Goal: Task Accomplishment & Management: Manage account settings

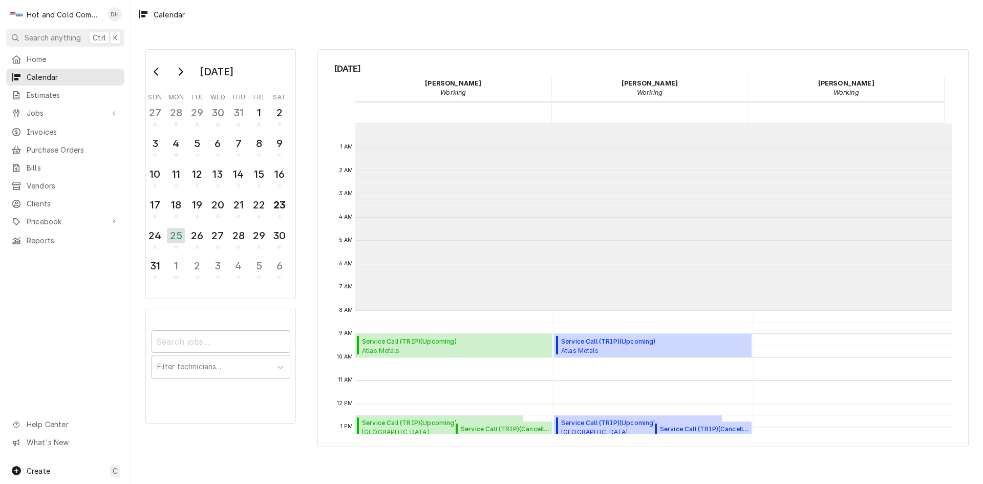
scroll to position [187, 0]
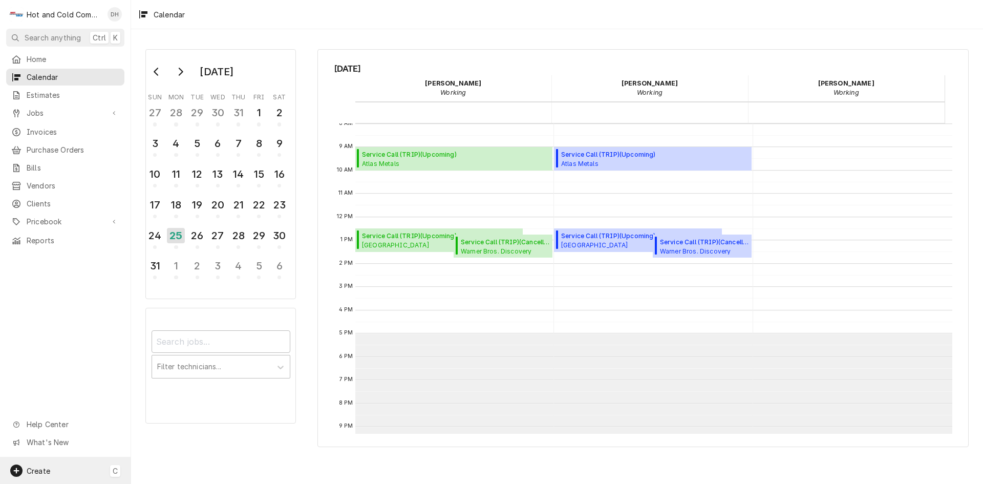
click at [36, 472] on span "Create" at bounding box center [39, 471] width 24 height 9
click at [164, 363] on div "Job" at bounding box center [191, 364] width 69 height 11
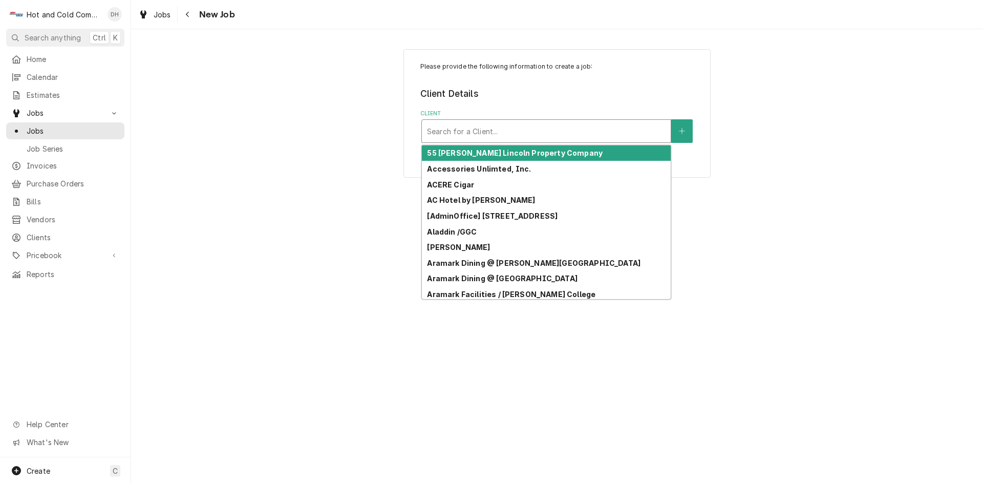
click at [552, 131] on div "Client" at bounding box center [546, 131] width 239 height 18
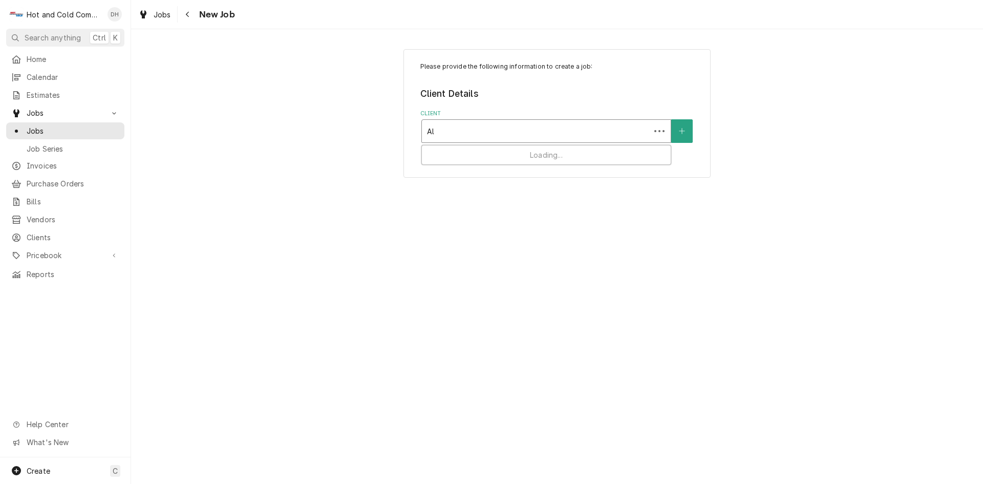
type input "Ala"
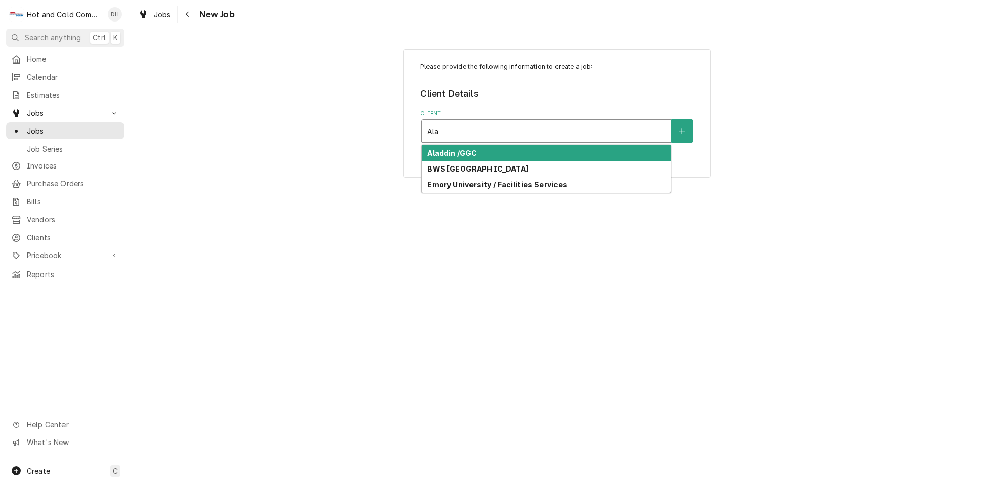
click at [495, 149] on div "Aladdin /GGC" at bounding box center [546, 153] width 249 height 16
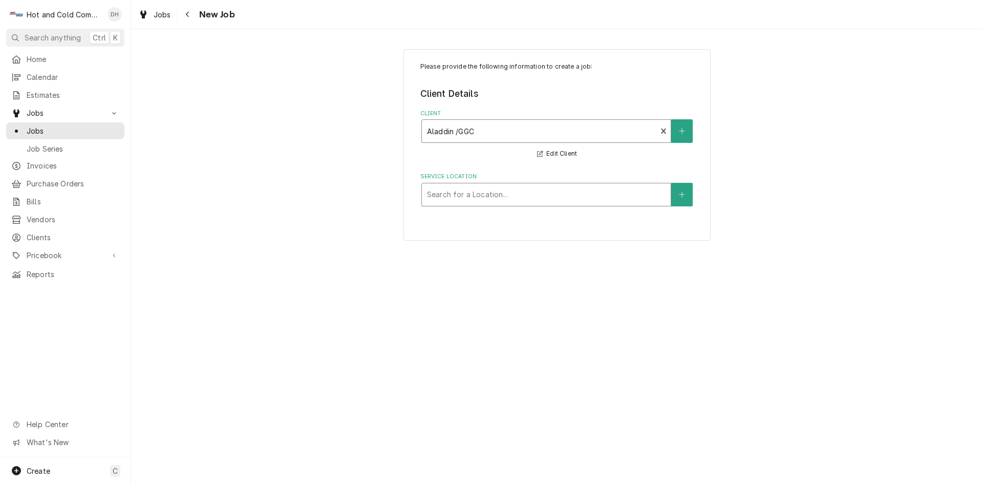
click at [591, 191] on div "Service Location" at bounding box center [546, 194] width 239 height 18
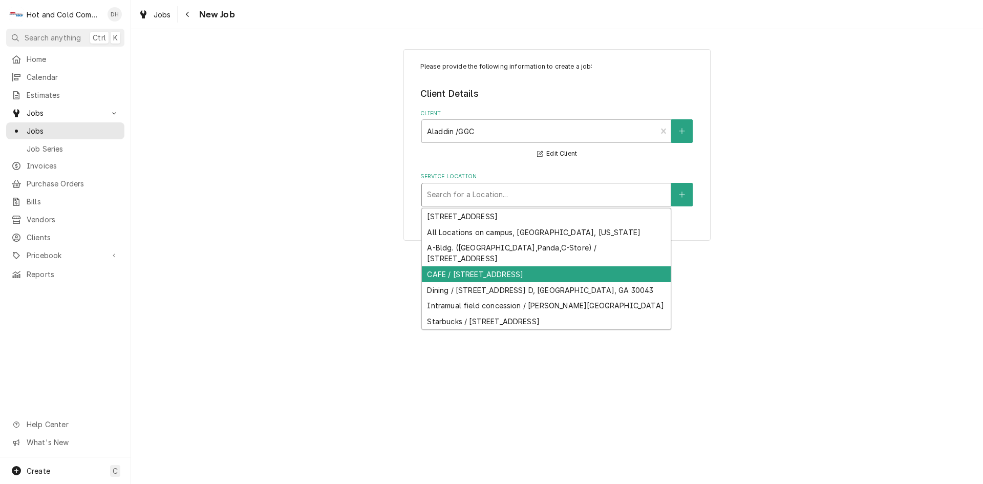
click at [634, 273] on div "CAFE / [STREET_ADDRESS]" at bounding box center [546, 274] width 249 height 16
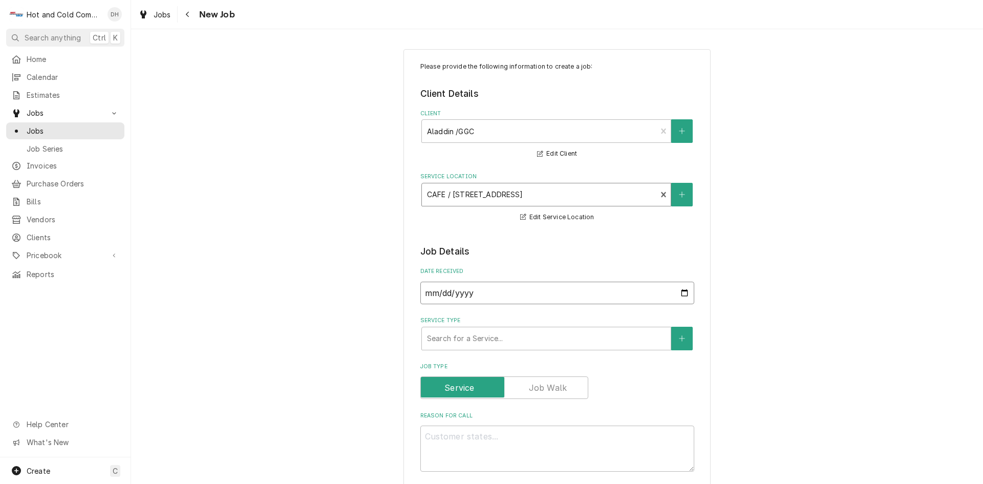
click at [677, 290] on input "2025-08-25" at bounding box center [558, 293] width 274 height 23
type textarea "x"
type input "2025-08-24"
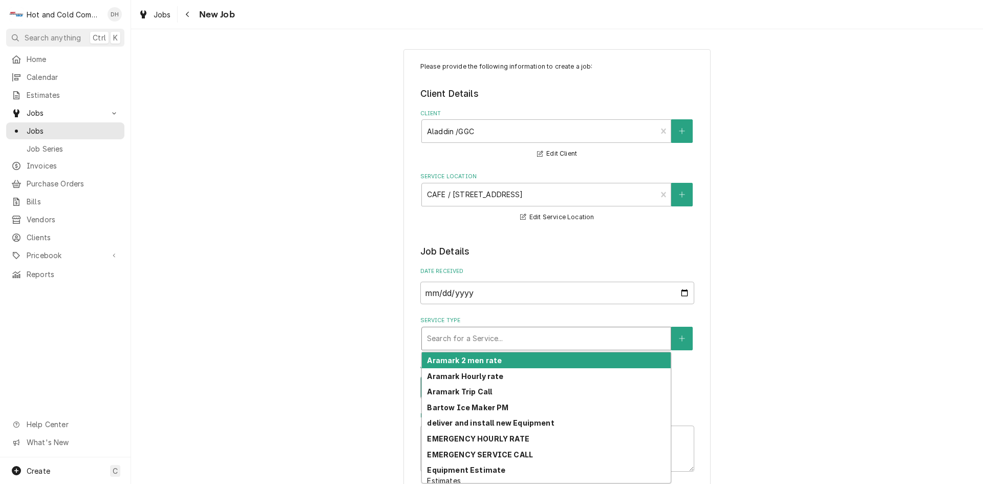
click at [503, 336] on div "Service Type" at bounding box center [546, 338] width 239 height 18
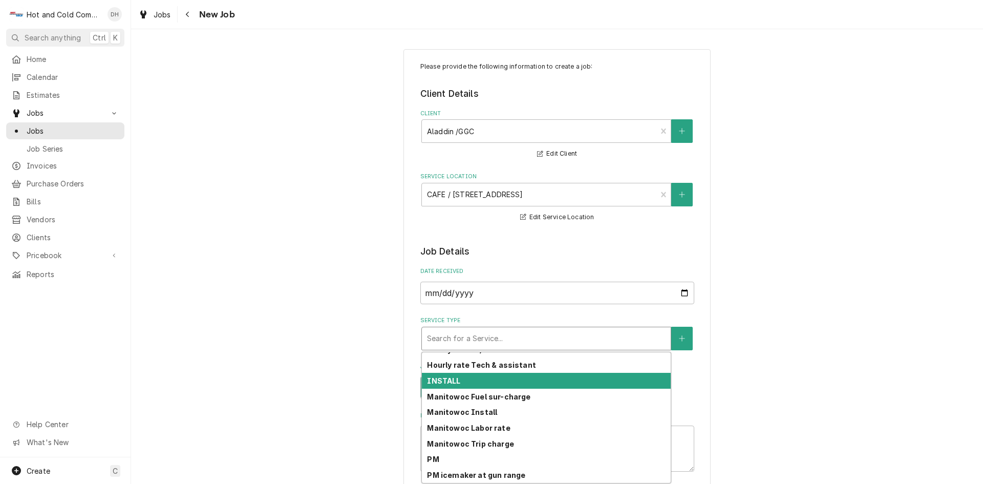
scroll to position [288, 0]
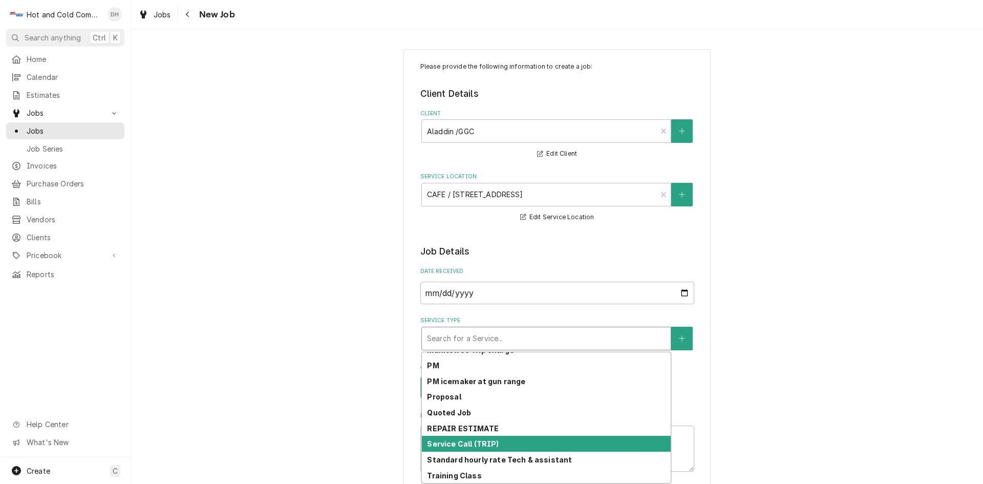
click at [509, 443] on div "Service Call (TRIP)" at bounding box center [546, 444] width 249 height 16
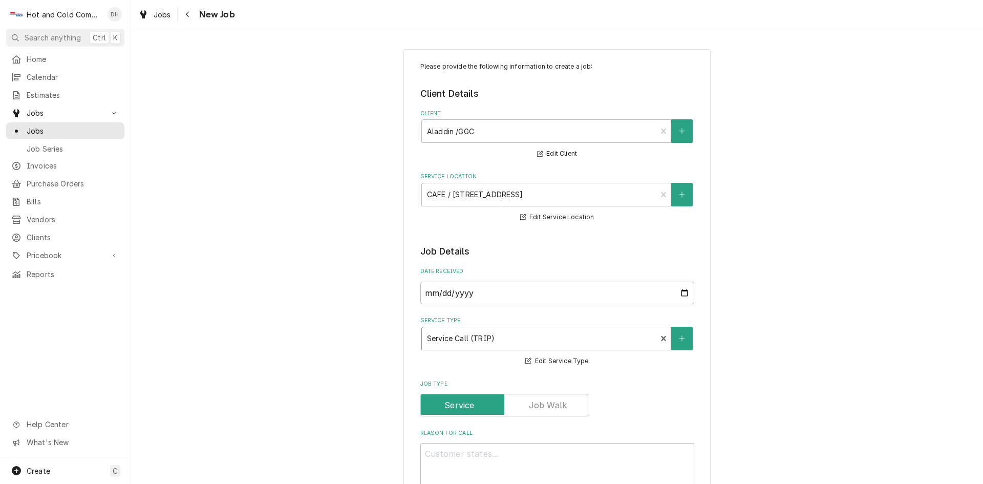
scroll to position [171, 0]
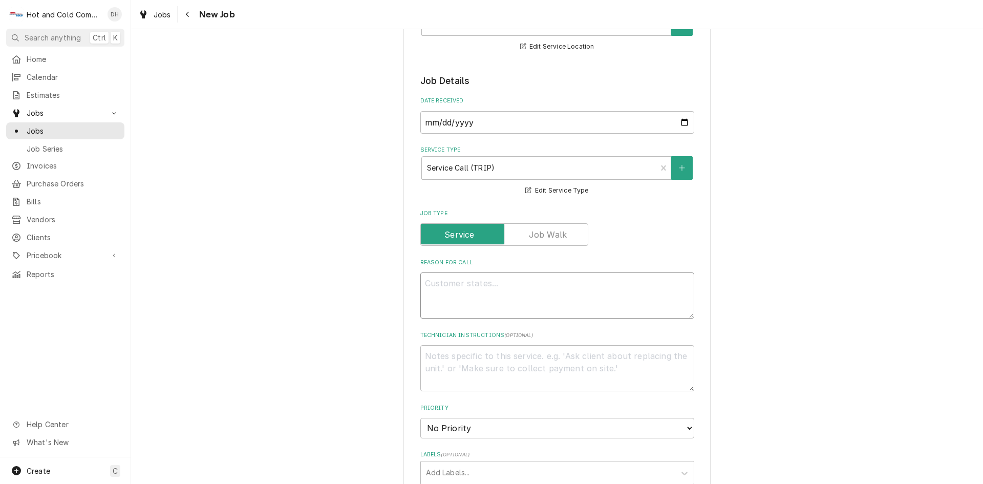
click at [535, 276] on textarea "Reason For Call" at bounding box center [558, 295] width 274 height 46
type textarea "x"
type textarea "W"
type textarea "x"
type textarea "Wa"
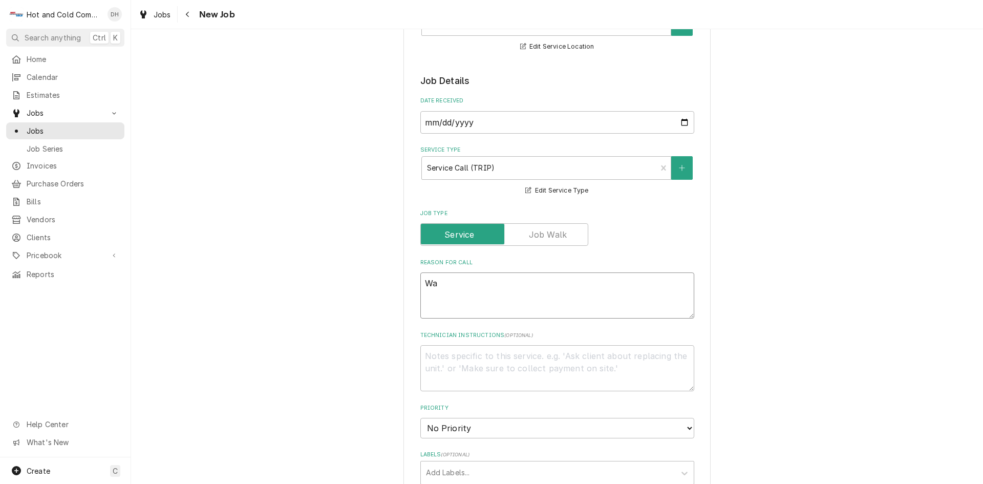
type textarea "x"
type textarea "Wal"
type textarea "x"
type textarea "Walk"
type textarea "x"
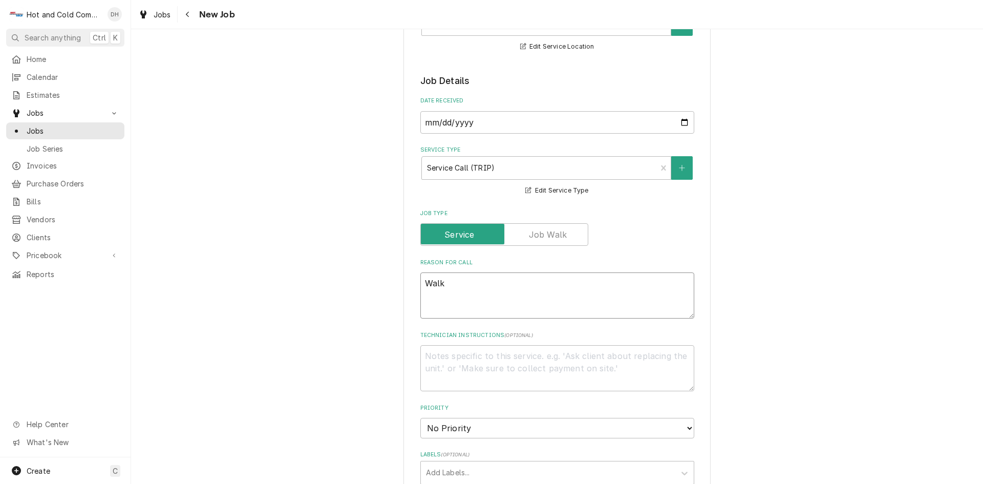
type textarea "Walk"
type textarea "x"
type textarea "Walk i"
type textarea "x"
type textarea "Walk in"
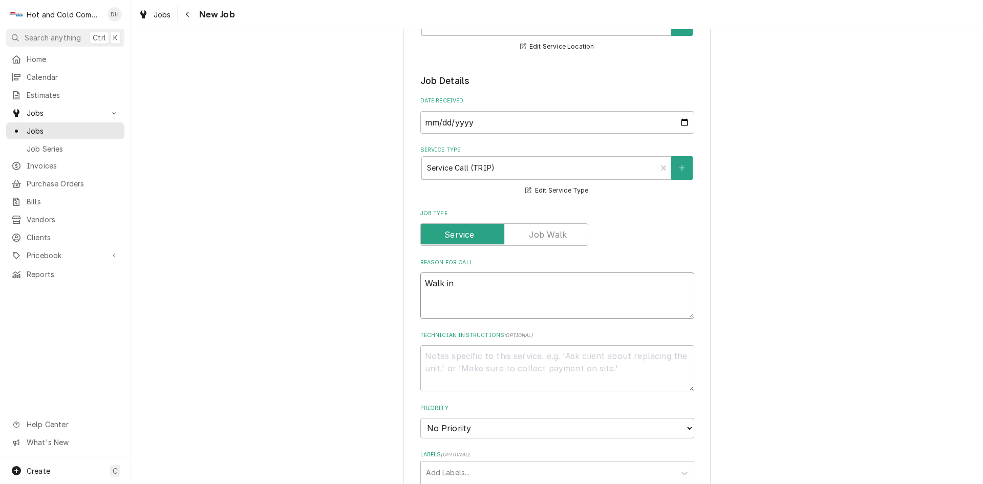
type textarea "x"
type textarea "Walk in"
type textarea "x"
type textarea "Walk in f"
type textarea "x"
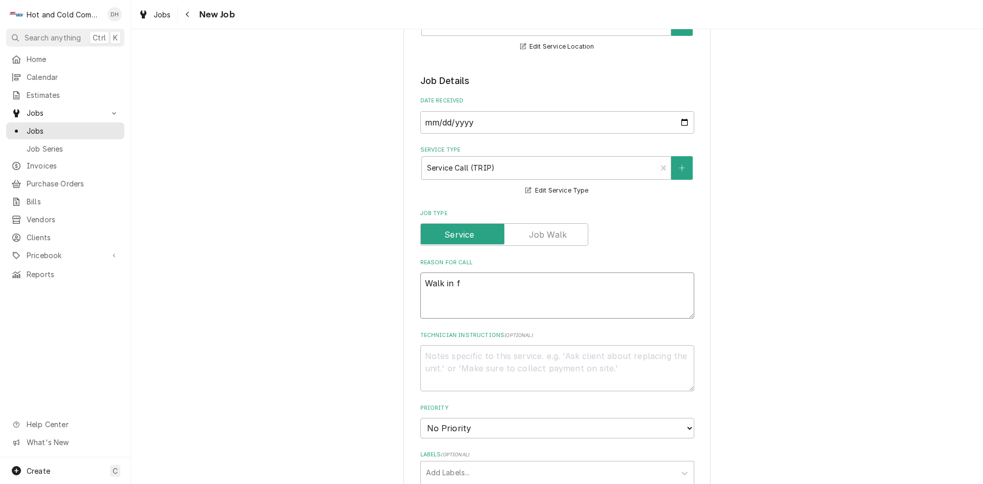
type textarea "Walk in fr"
type textarea "x"
type textarea "Walk in fre"
type textarea "x"
type textarea "Walk in free"
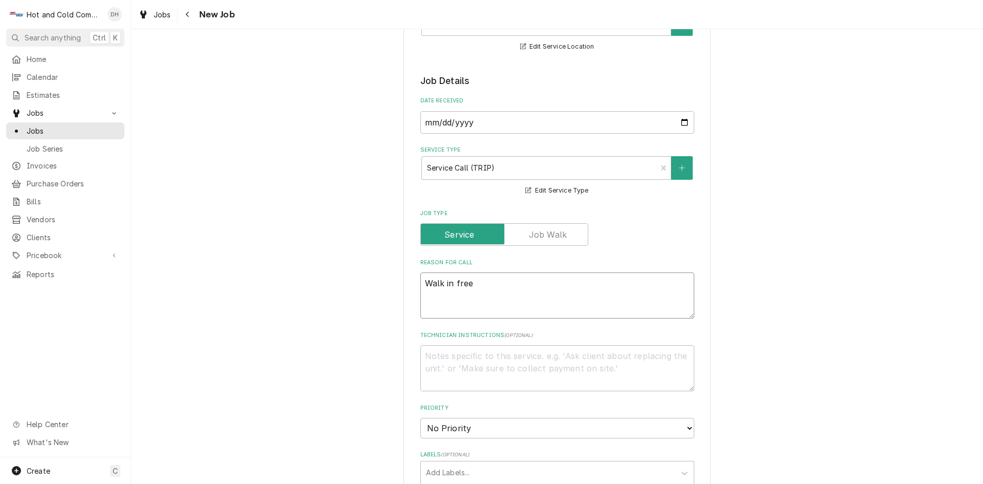
type textarea "x"
type textarea "Walk in freez"
type textarea "x"
type textarea "Walk in freeze"
type textarea "x"
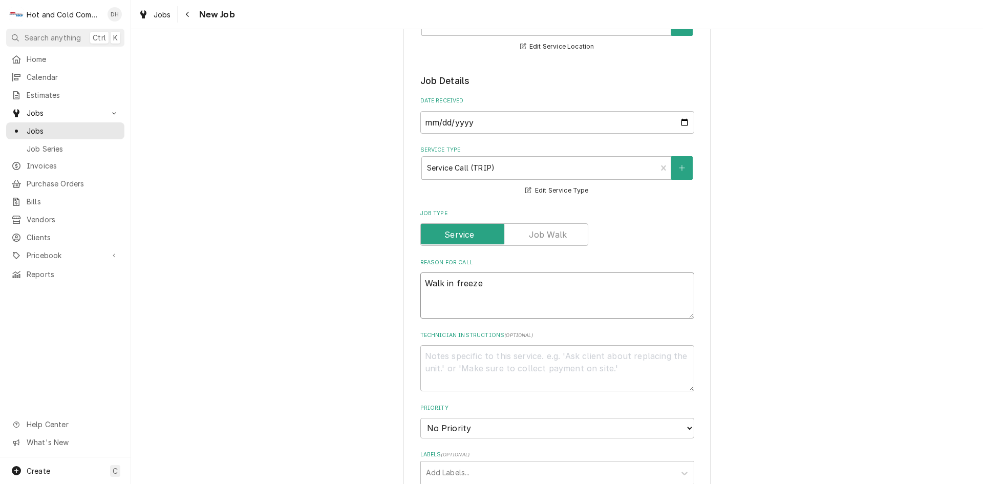
type textarea "Walk in freezer"
type textarea "x"
type textarea "Walk in freezer"
type textarea "x"
type textarea "Walk in freezer a"
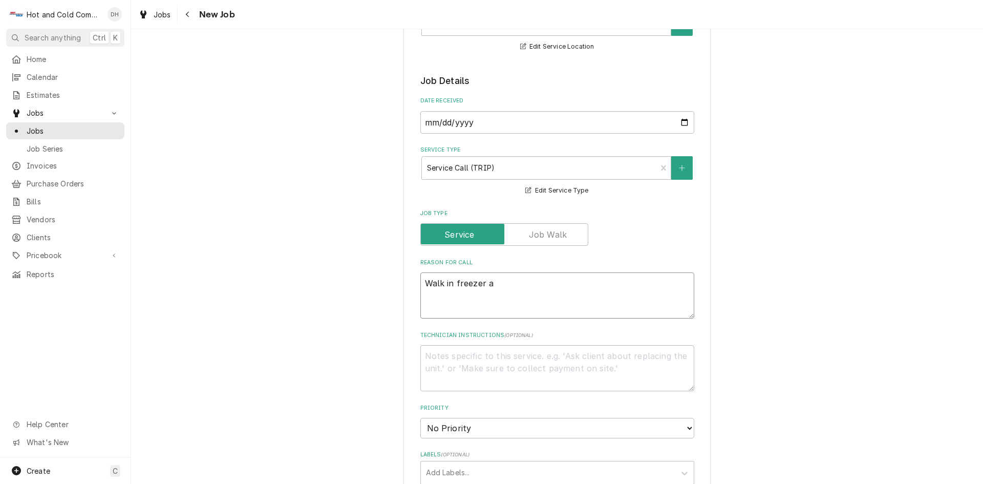
type textarea "x"
type textarea "Walk in freezer at"
type textarea "x"
type textarea "Walk in freezer at"
type textarea "x"
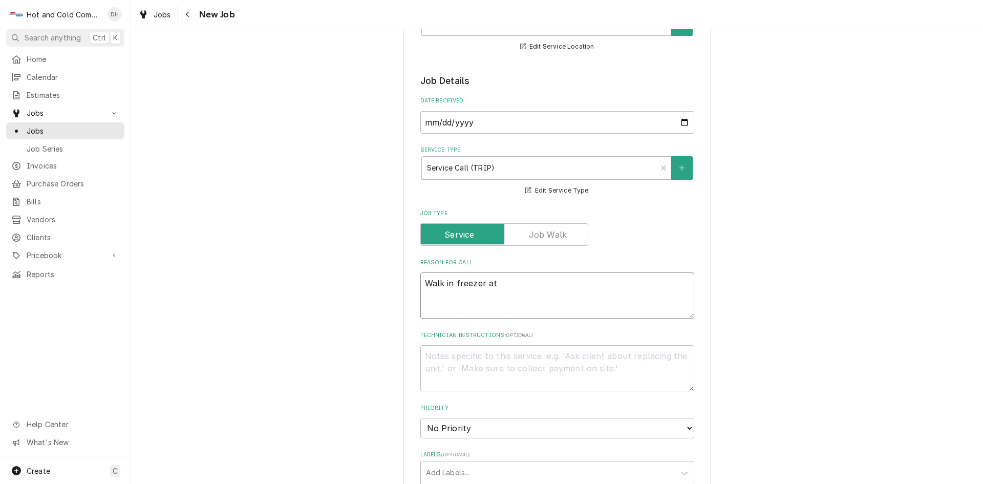
type textarea "Walk in freezer at 4"
type textarea "x"
type textarea "Walk in freezer at 45"
type textarea "x"
type textarea "Walk in freezer at 45"
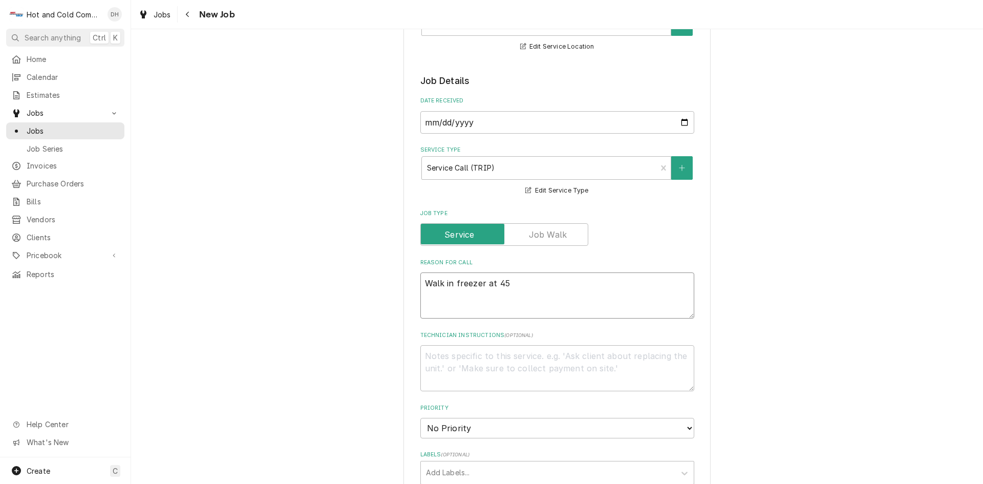
type textarea "x"
type textarea "Walk in freezer at 45 d"
type textarea "x"
type textarea "Walk in freezer at 45 de"
type textarea "x"
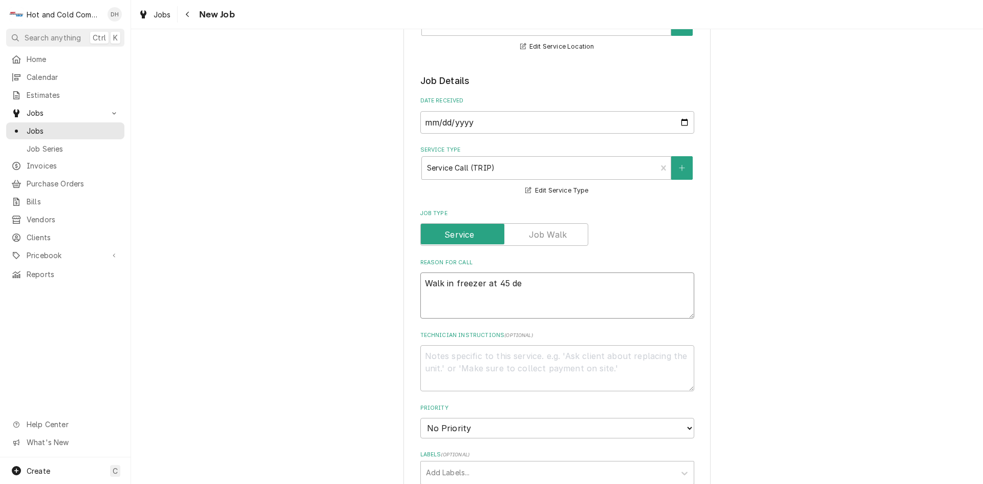
type textarea "Walk in freezer at 45 deg"
type textarea "x"
type textarea "Walk in freezer at 45 degr"
type textarea "x"
type textarea "Walk in freezer at 45 degre"
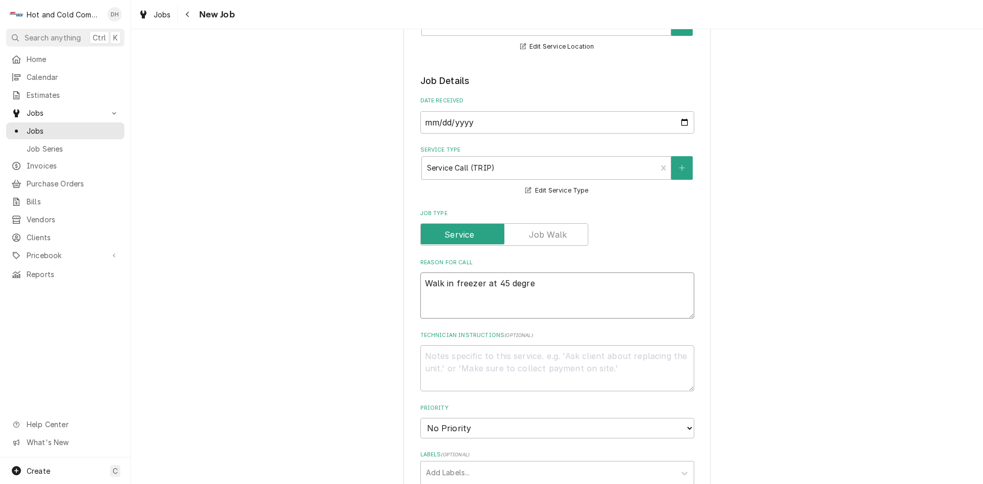
type textarea "x"
type textarea "Walk in freezer at 45 degree"
type textarea "x"
type textarea "Walk in freezer at 45 degrees"
type textarea "x"
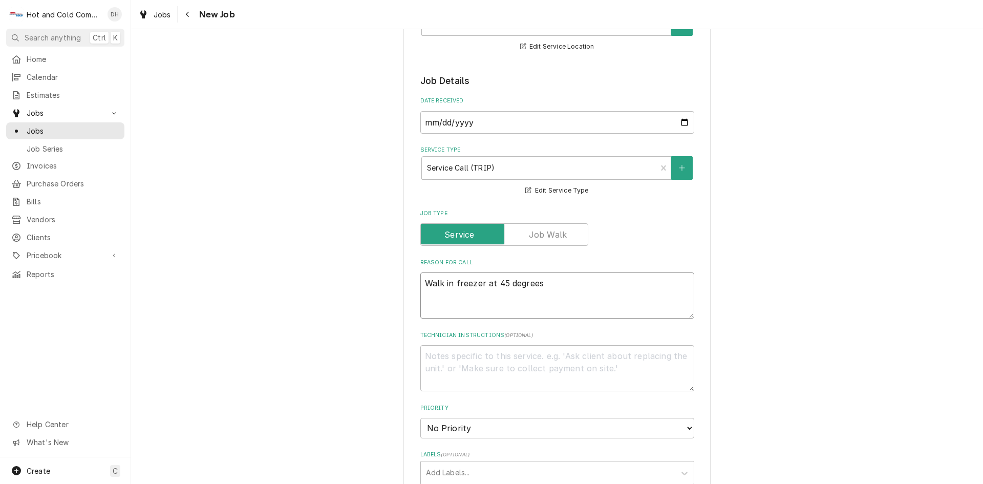
type textarea "Walk in freezer at 45 degrees"
type textarea "x"
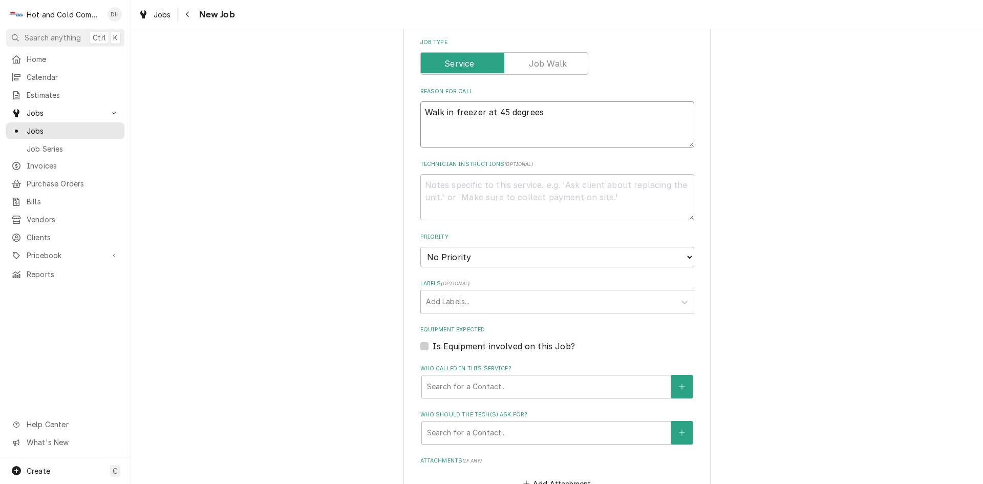
scroll to position [512, 0]
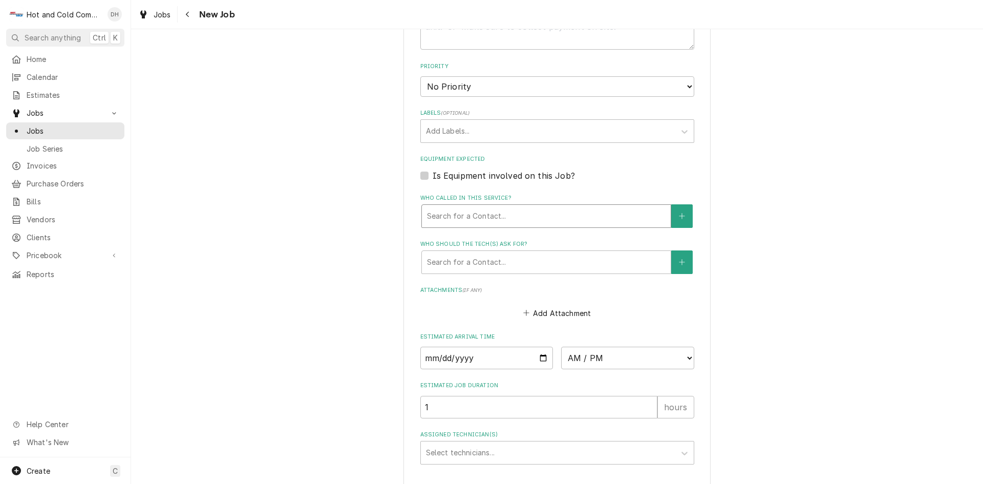
type textarea "Walk in freezer at 45 degrees"
click at [486, 212] on div "Who called in this service?" at bounding box center [546, 216] width 239 height 18
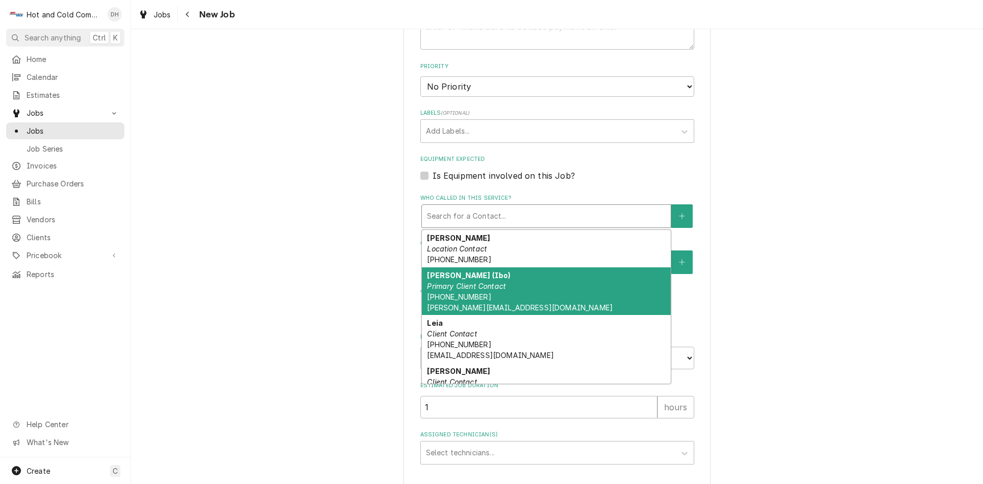
click at [479, 282] on em "Primary Client Contact" at bounding box center [466, 286] width 79 height 9
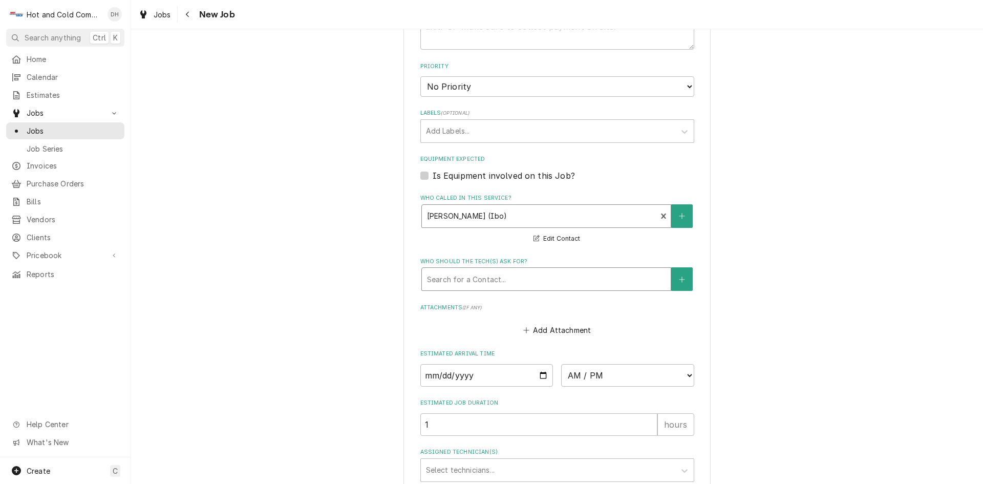
click at [499, 285] on div "Who should the tech(s) ask for?" at bounding box center [546, 279] width 239 height 18
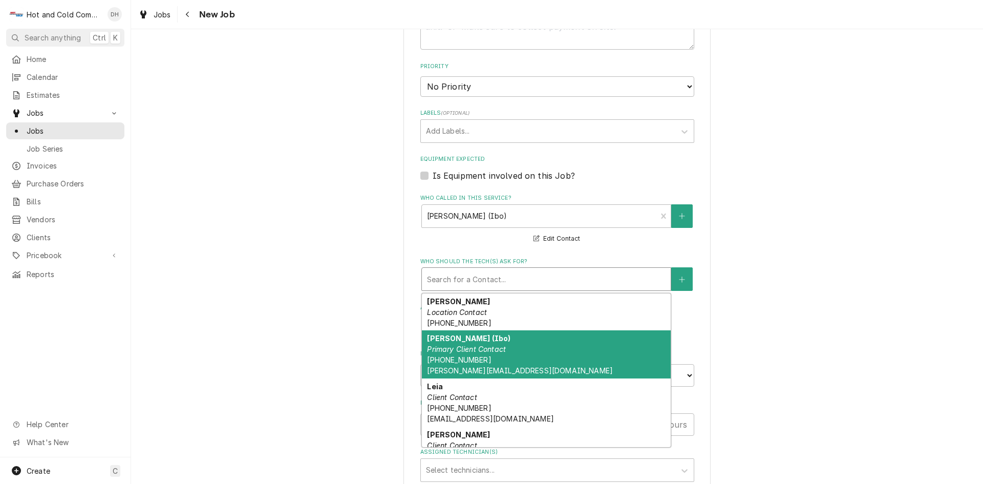
click at [452, 351] on em "Primary Client Contact" at bounding box center [466, 349] width 79 height 9
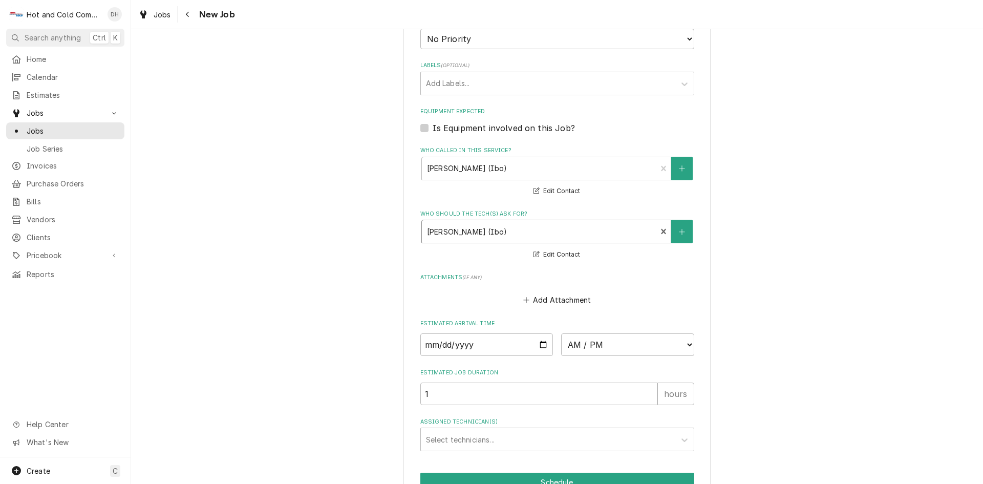
scroll to position [616, 0]
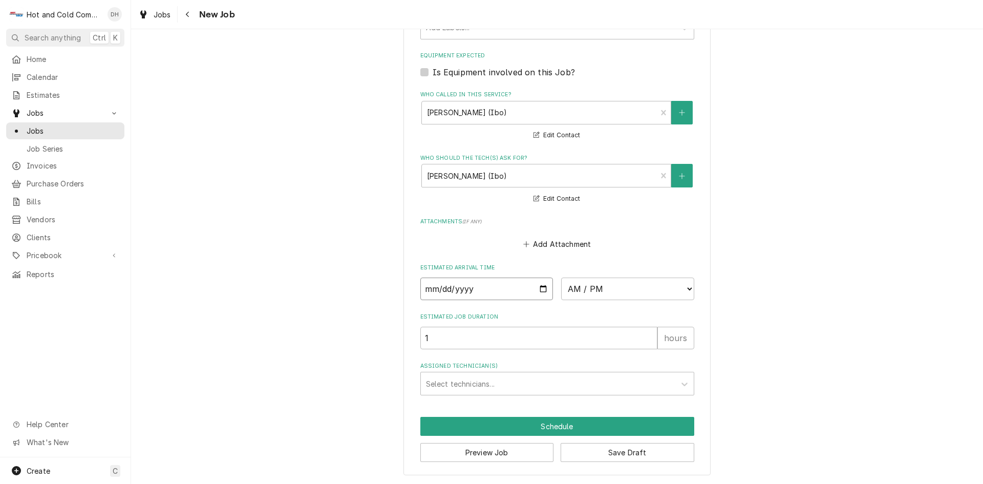
click at [541, 288] on input "Date" at bounding box center [487, 289] width 133 height 23
type textarea "x"
type input "2025-08-25"
type textarea "x"
click at [686, 288] on select "AM / PM 6:00 AM 6:15 AM 6:30 AM 6:45 AM 7:00 AM 7:15 AM 7:30 AM 7:45 AM 8:00 AM…" at bounding box center [627, 289] width 133 height 23
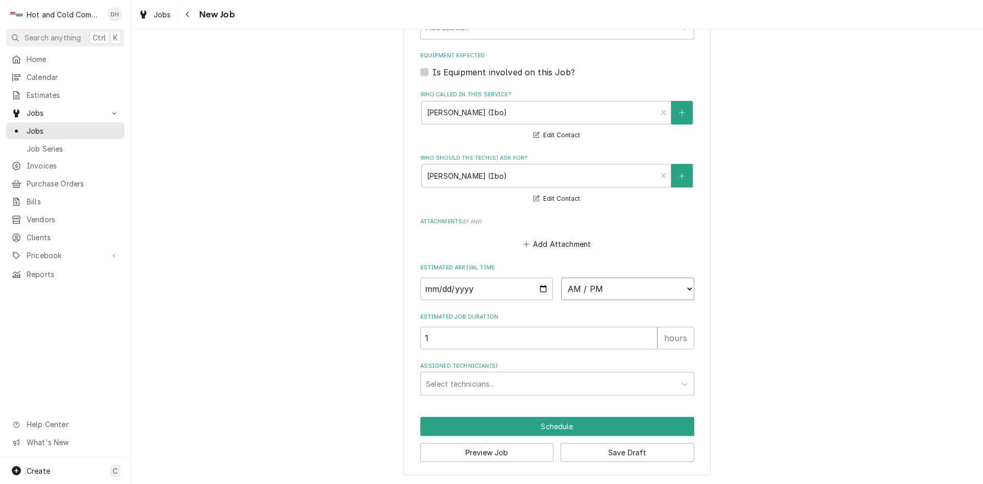
select select "09:00:00"
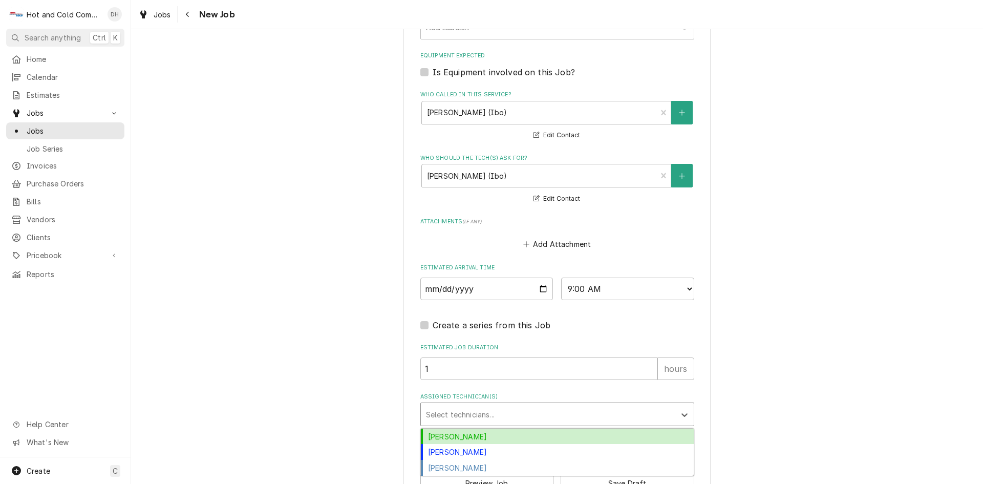
click at [513, 406] on div "Assigned Technician(s)" at bounding box center [548, 414] width 244 height 18
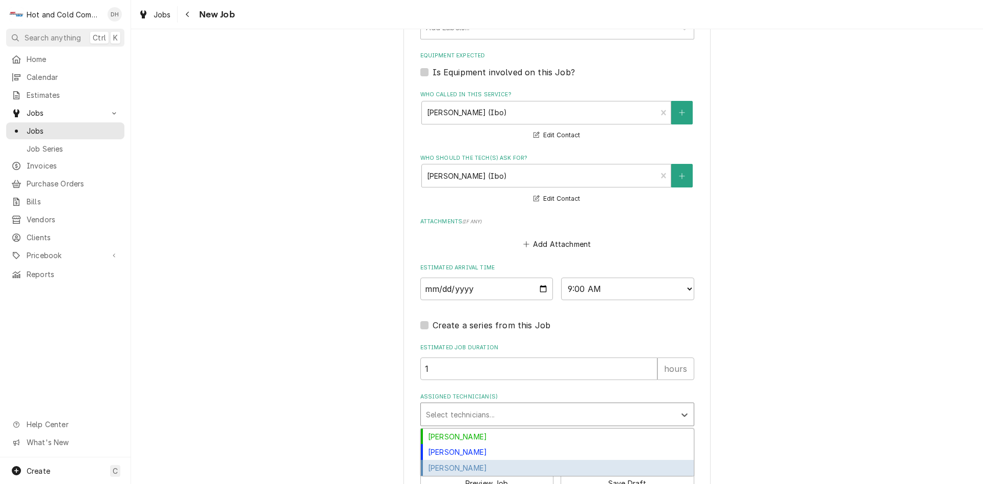
click at [495, 467] on div "Jason Thomason" at bounding box center [557, 468] width 273 height 16
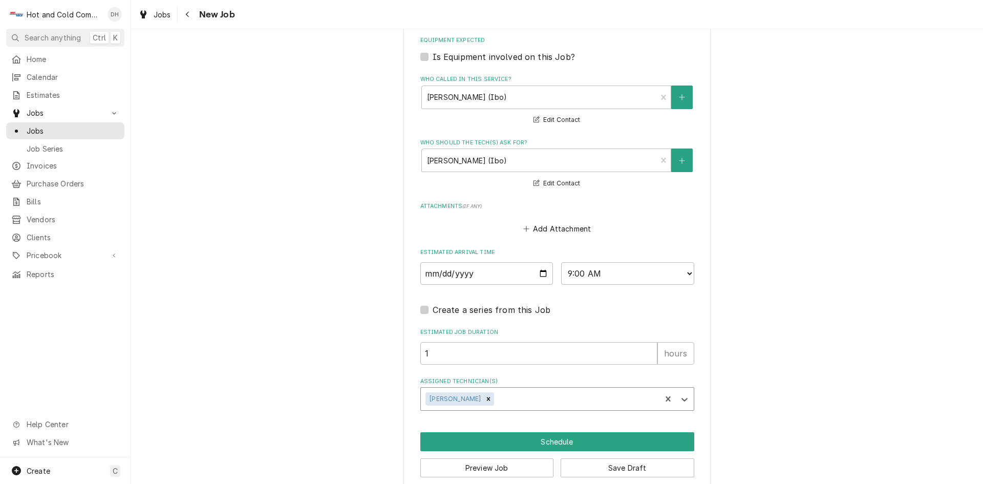
scroll to position [646, 0]
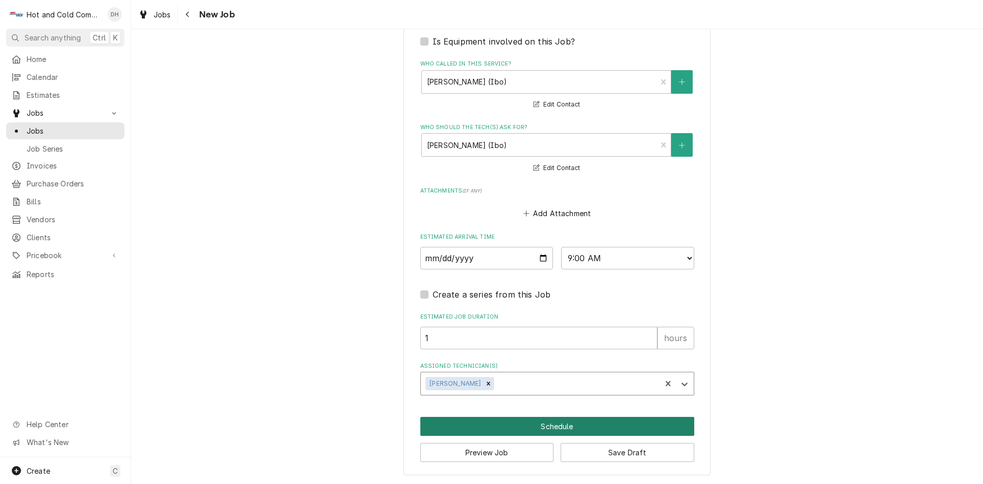
click at [555, 429] on button "Schedule" at bounding box center [558, 426] width 274 height 19
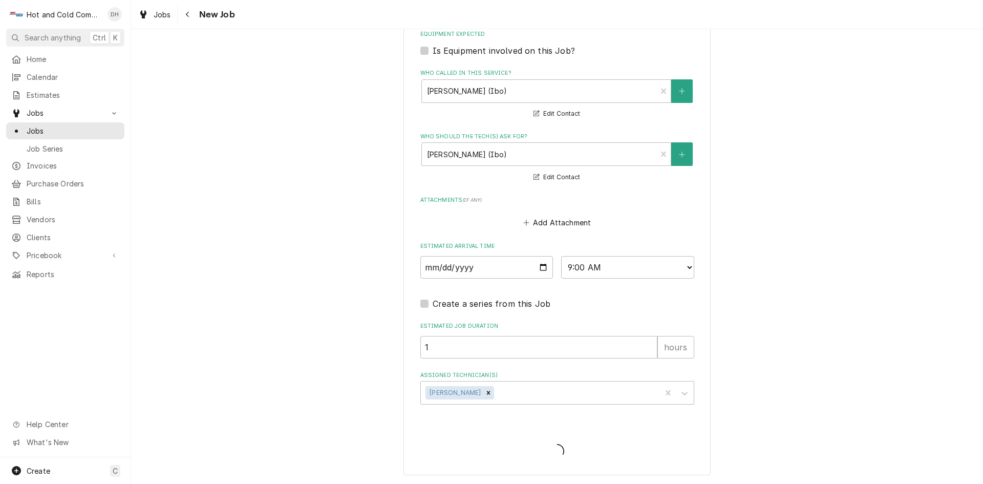
scroll to position [637, 0]
type textarea "x"
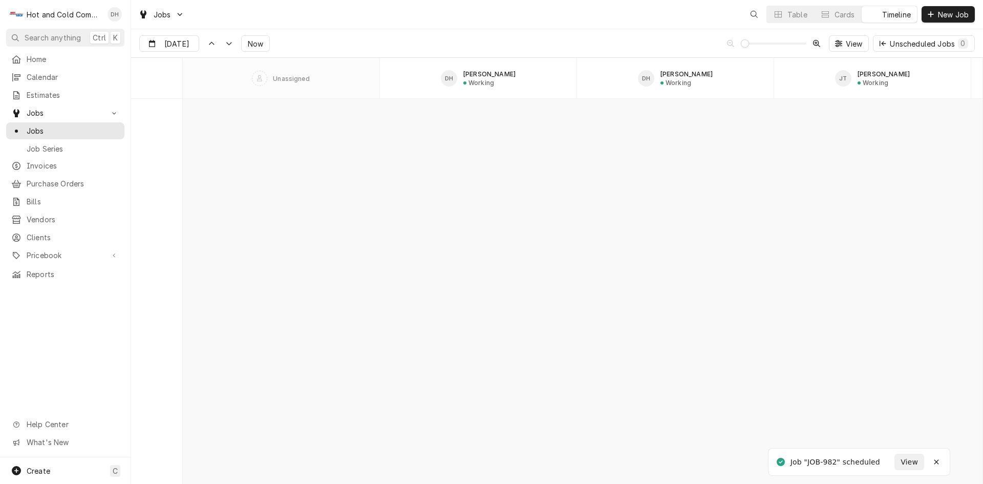
scroll to position [8016, 0]
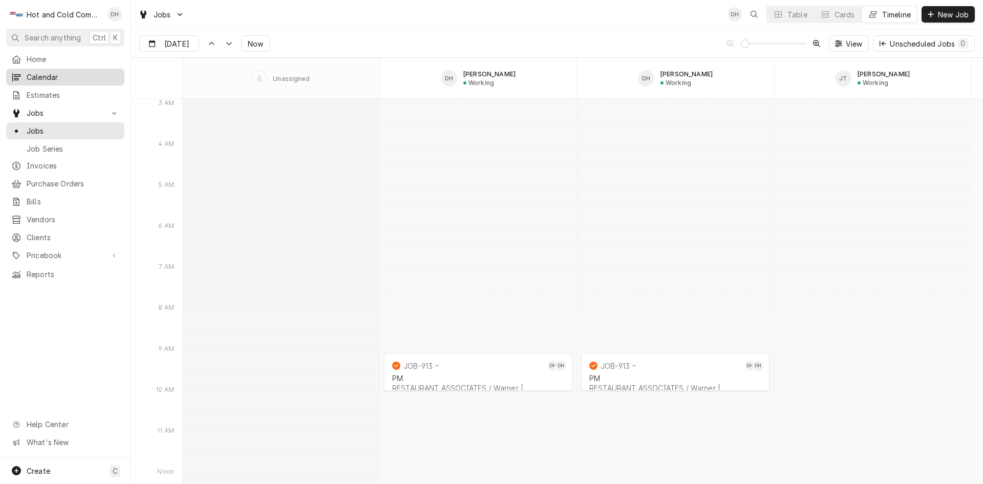
click at [49, 76] on span "Calendar" at bounding box center [73, 77] width 93 height 11
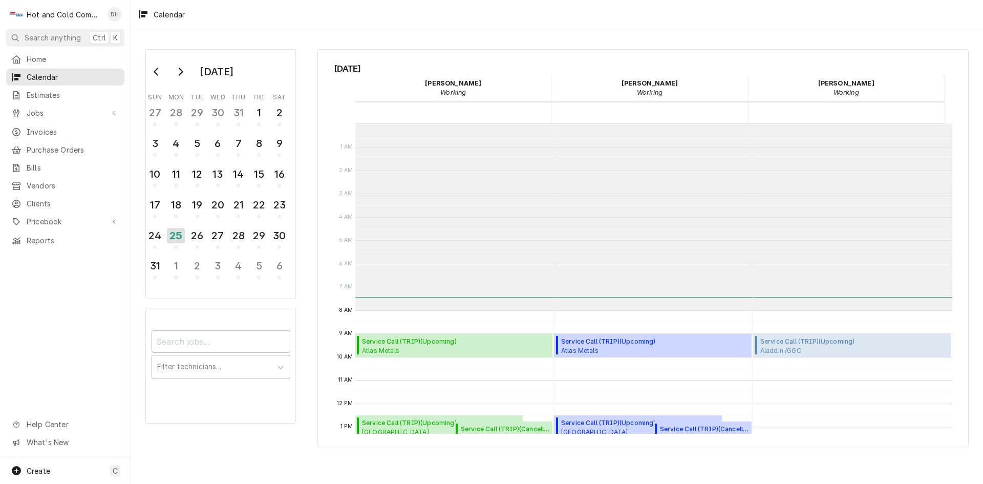
scroll to position [187, 0]
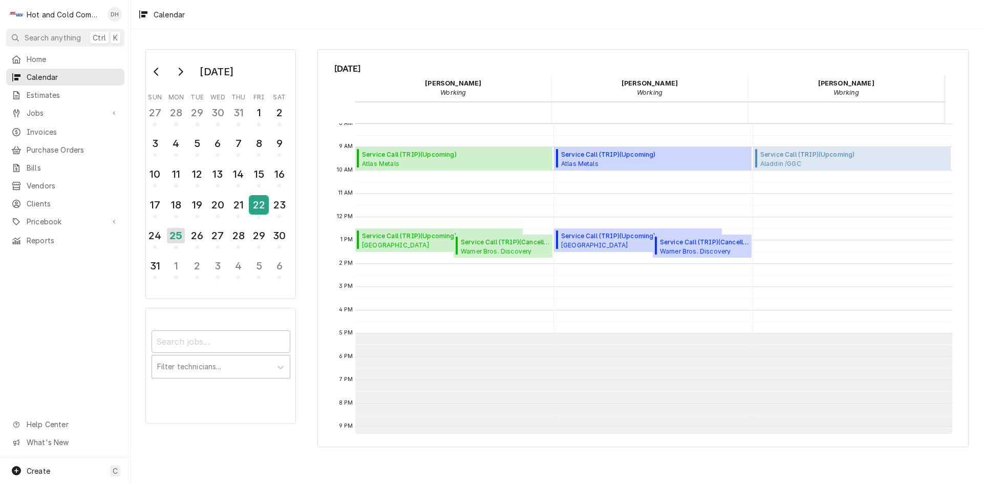
click at [262, 205] on div "22" at bounding box center [259, 204] width 18 height 17
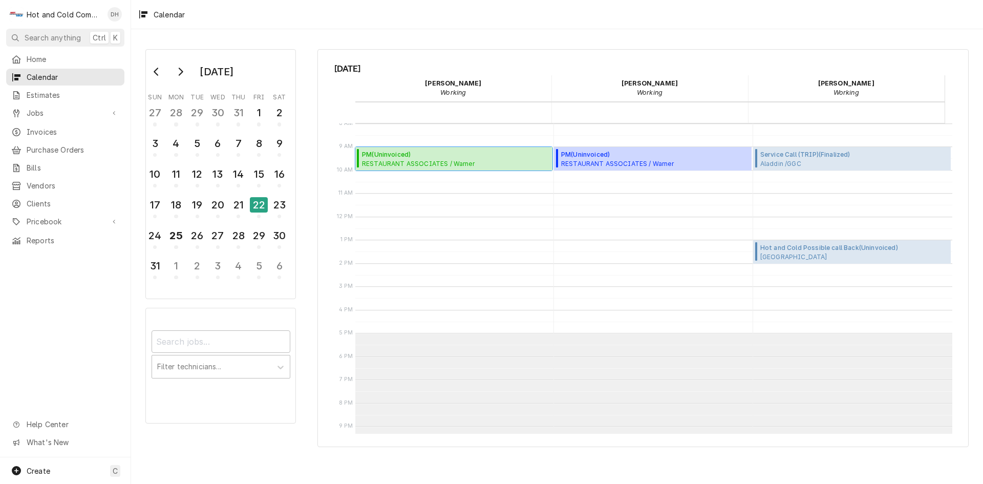
click at [455, 169] on div "PM ( Uninvoiced ) RESTAURANT ASSOCIATES / [GEOGRAPHIC_DATA] / [STREET_ADDRESS]" at bounding box center [454, 159] width 198 height 24
click at [43, 469] on span "Create" at bounding box center [39, 471] width 24 height 9
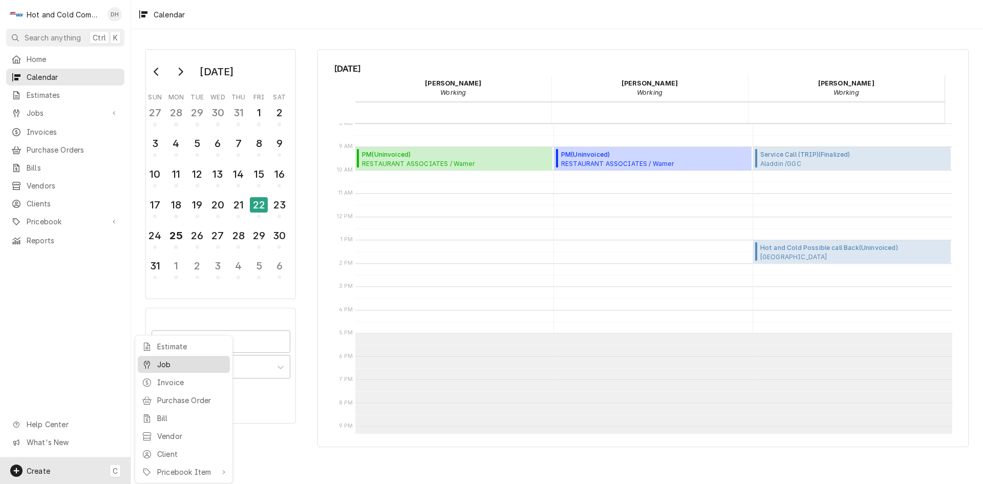
click at [169, 364] on div "Job" at bounding box center [191, 364] width 69 height 11
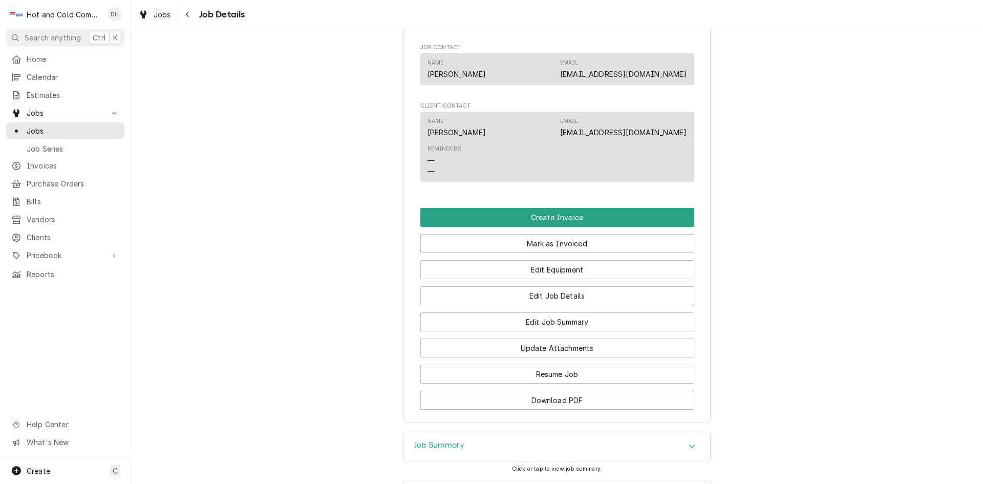
scroll to position [683, 0]
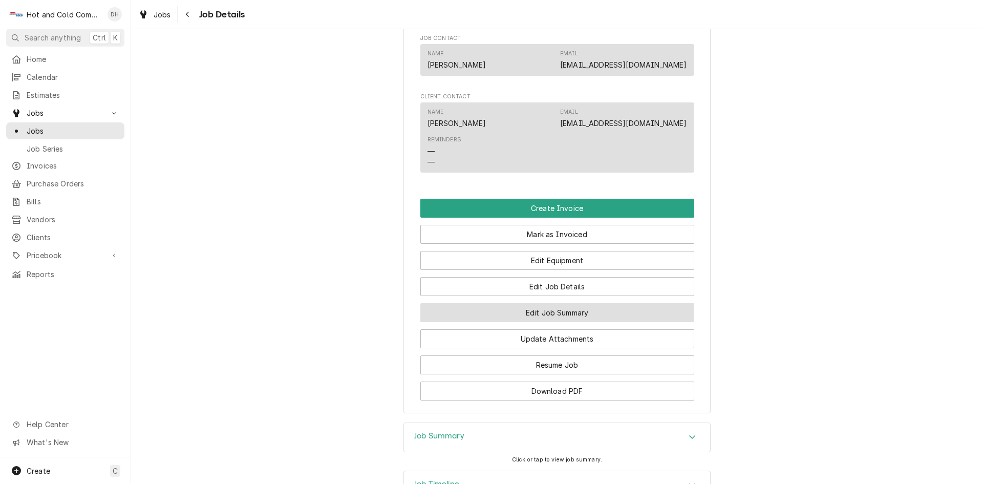
click at [604, 322] on button "Edit Job Summary" at bounding box center [558, 312] width 274 height 19
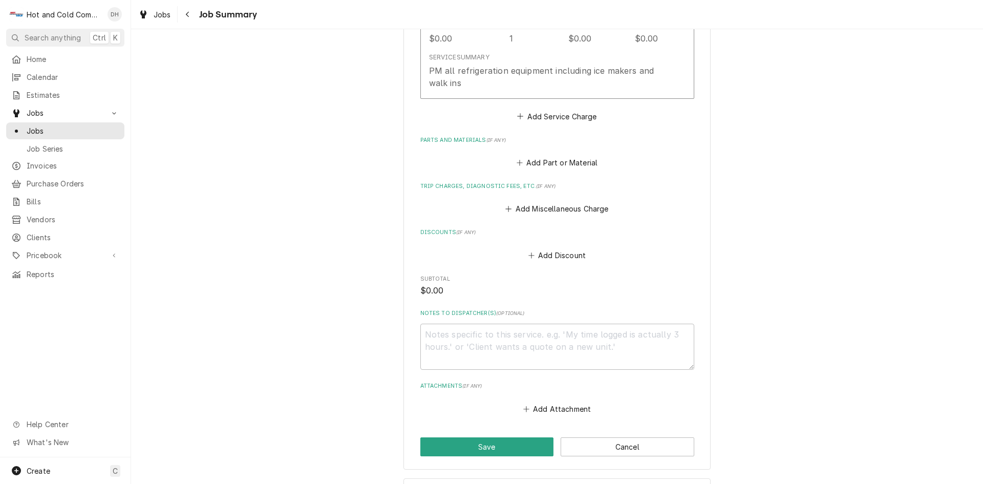
scroll to position [388, 0]
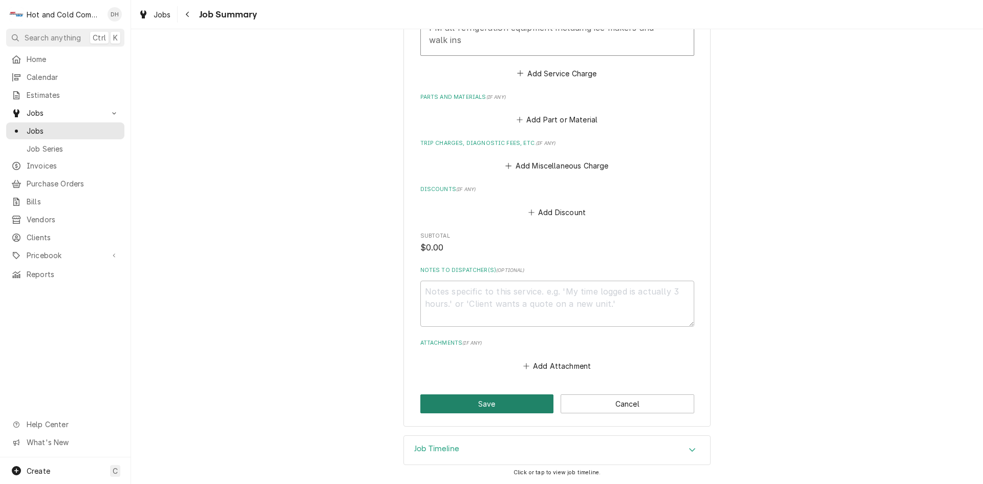
click at [489, 411] on button "Save" at bounding box center [488, 403] width 134 height 19
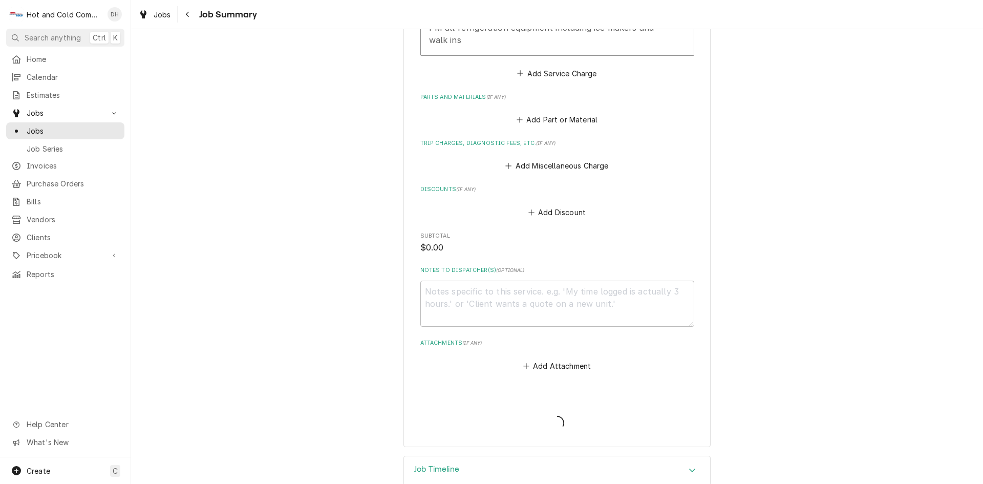
type textarea "x"
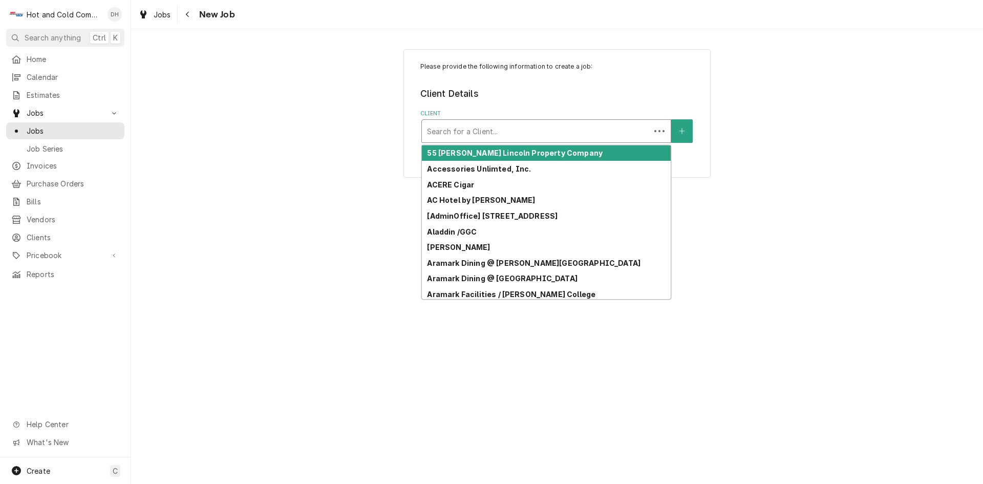
click at [509, 132] on div "Client" at bounding box center [536, 131] width 218 height 18
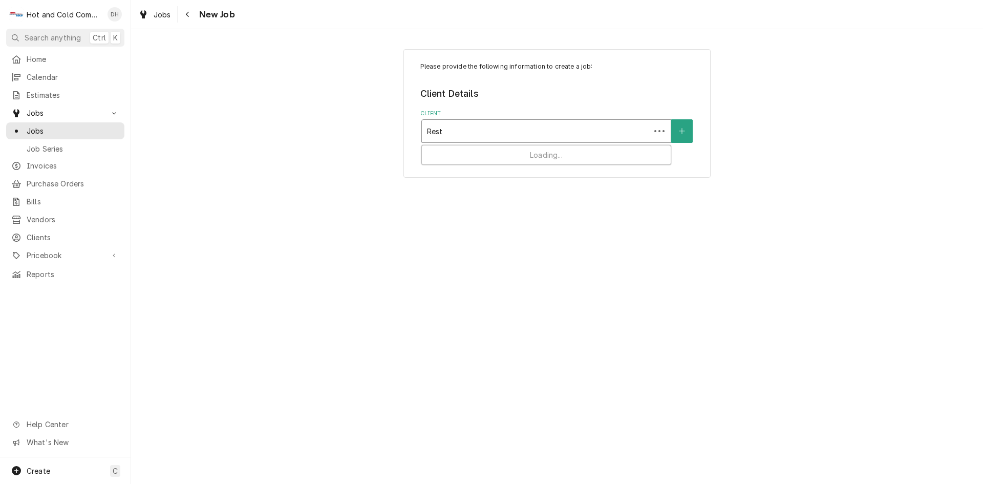
type input "Resta"
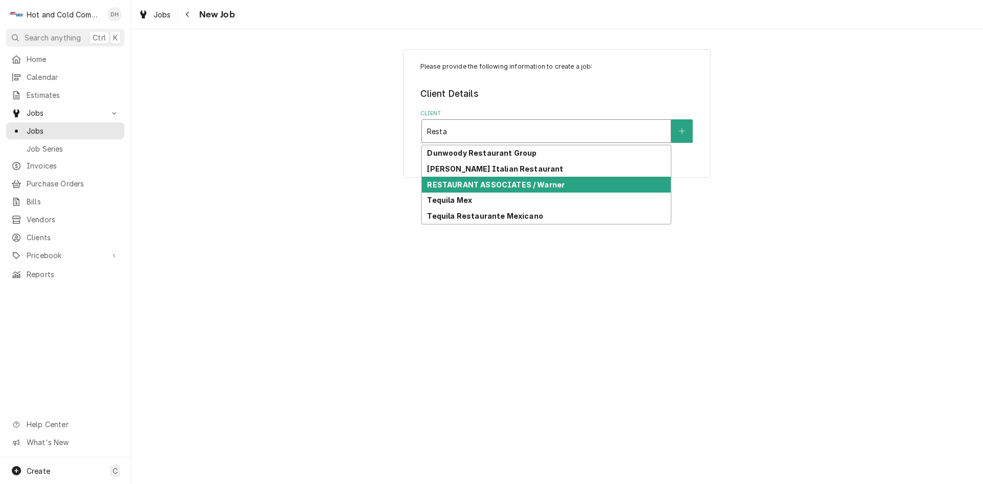
click at [543, 186] on strong "RESTAURANT ASSOCIATES / Warner" at bounding box center [496, 184] width 138 height 9
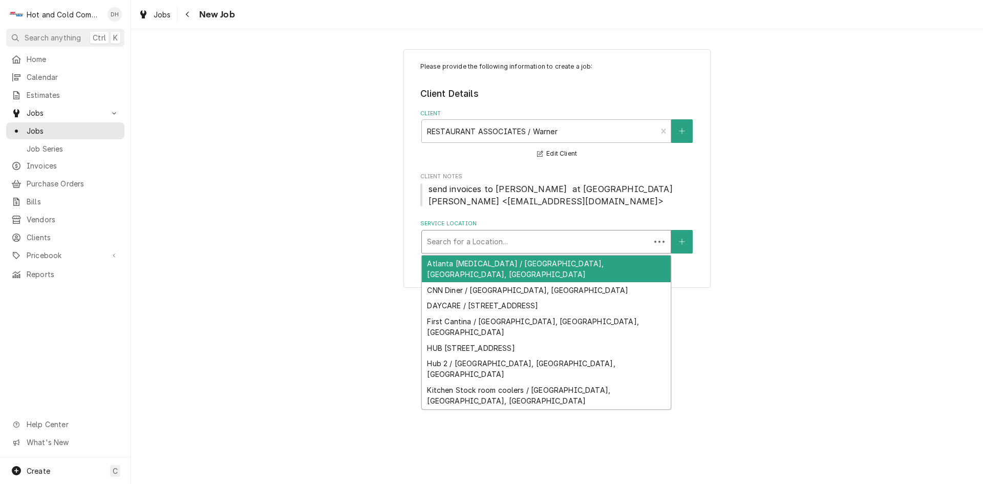
click at [591, 233] on div "Service Location" at bounding box center [536, 242] width 218 height 18
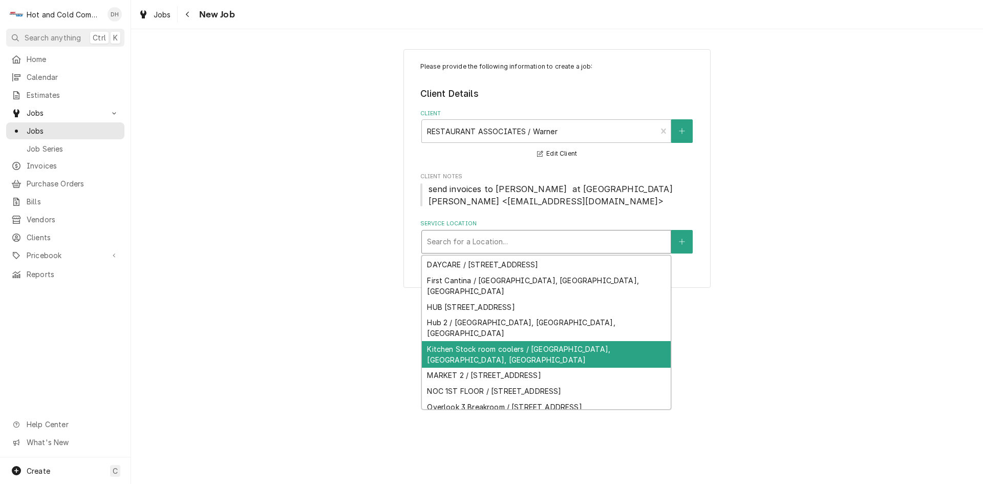
scroll to position [50, 0]
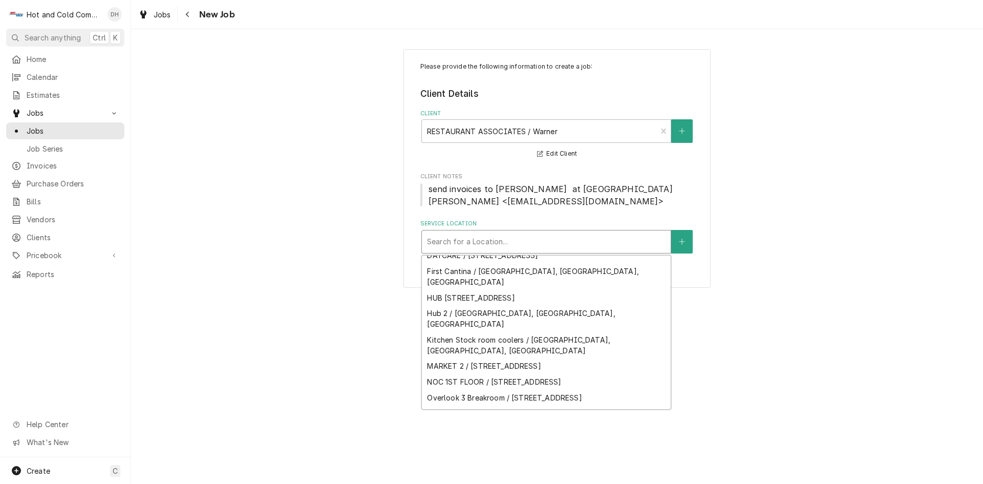
click at [647, 432] on div "Techwood Market / 1050 Techwood Dr, Atlanta, GA 30318-5604" at bounding box center [546, 440] width 249 height 16
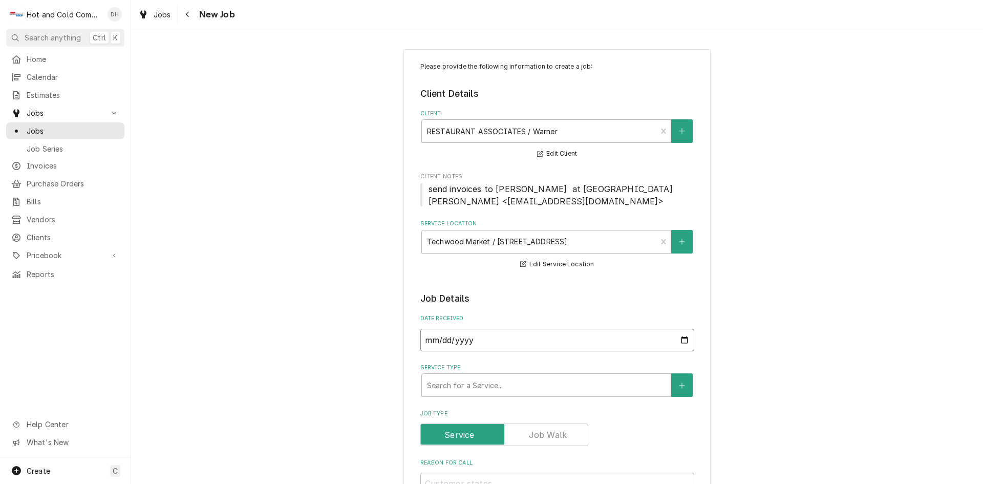
click at [686, 337] on input "2025-08-25" at bounding box center [558, 340] width 274 height 23
click at [678, 338] on input "2025-08-25" at bounding box center [558, 340] width 274 height 23
type textarea "x"
type input "2025-08-22"
click at [573, 385] on div "Service Type" at bounding box center [546, 385] width 239 height 18
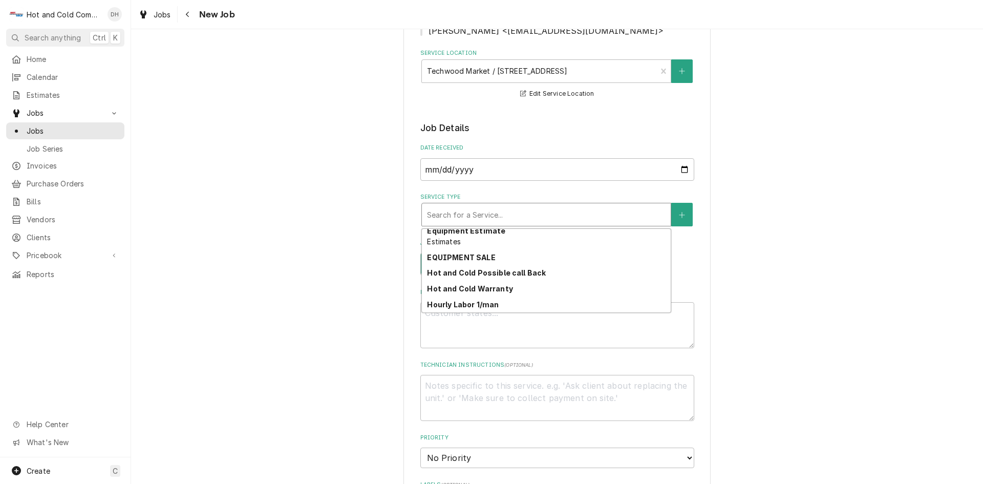
scroll to position [125, 0]
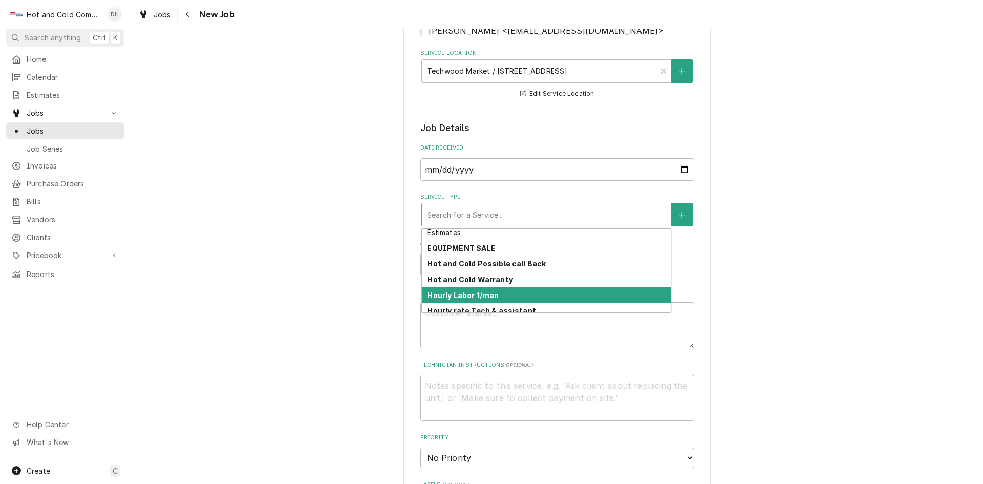
click at [580, 295] on div "Hourly Labor 1/man" at bounding box center [546, 295] width 249 height 16
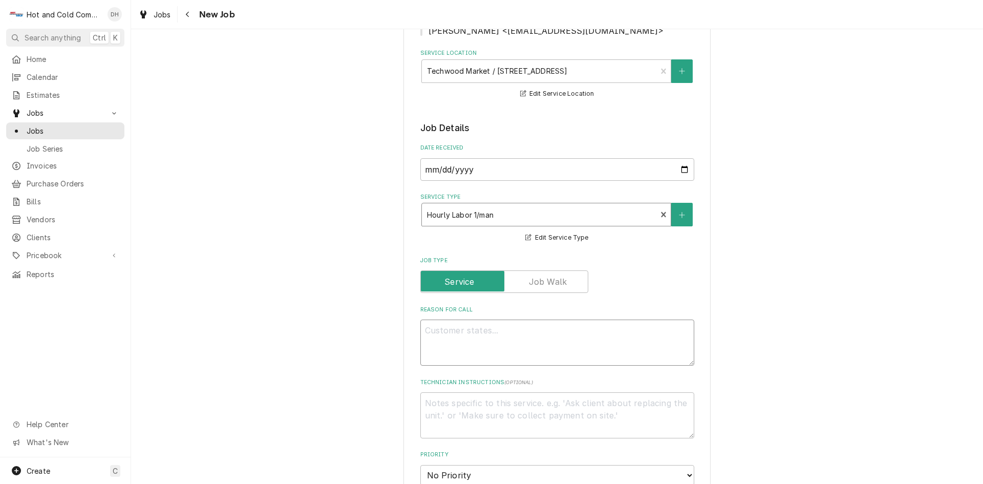
click at [530, 329] on textarea "Reason For Call" at bounding box center [558, 343] width 274 height 46
type textarea "x"
type textarea "s"
type textarea "x"
type textarea "sl"
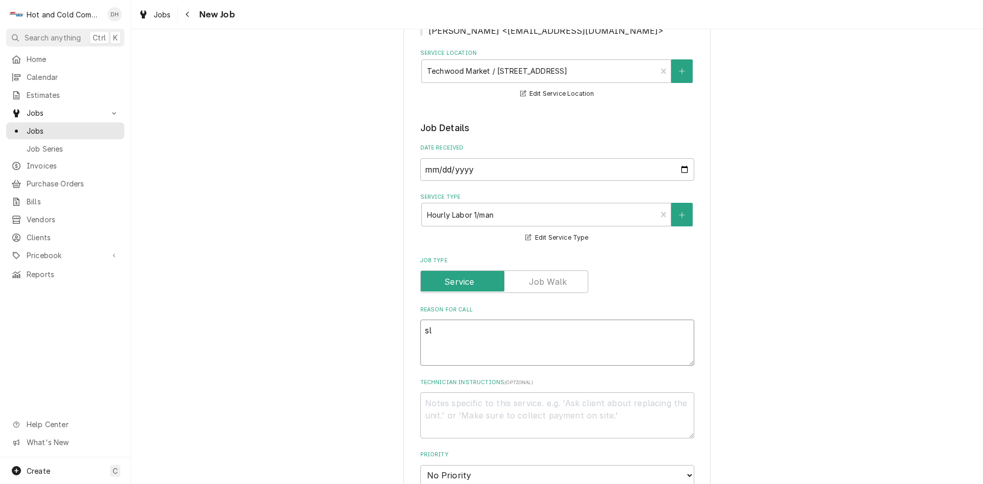
type textarea "x"
type textarea "sla"
type textarea "x"
type textarea "slat"
type textarea "x"
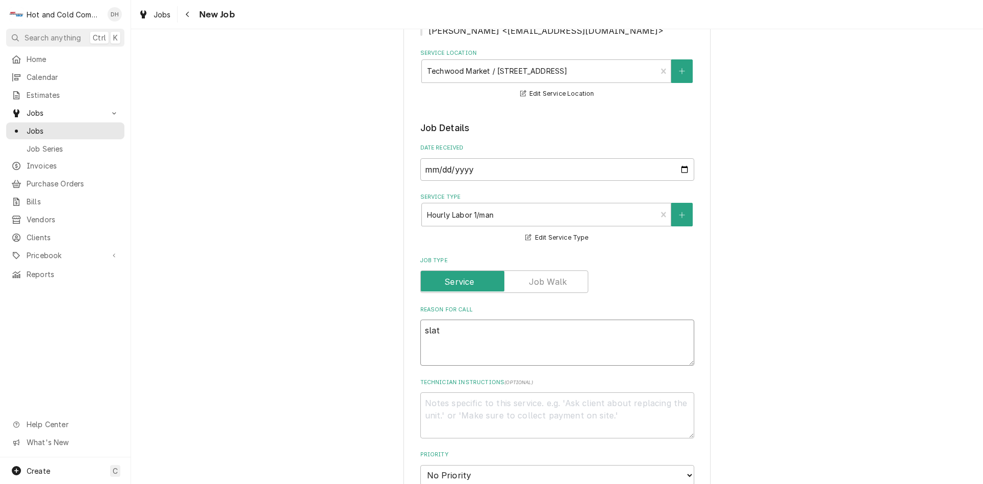
type textarea "slate"
type textarea "x"
type textarea "slate"
type textarea "x"
type textarea "slate i"
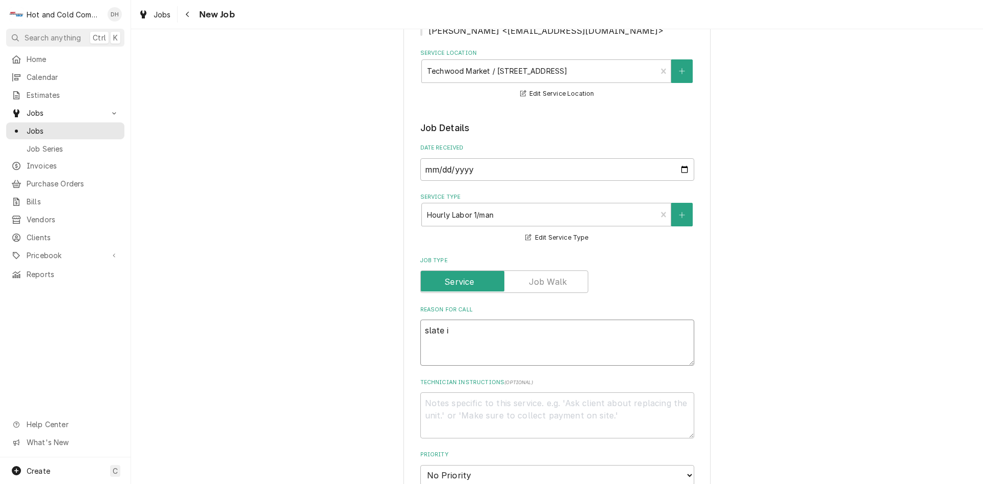
type textarea "x"
type textarea "slate is"
type textarea "x"
type textarea "slate iss"
type textarea "x"
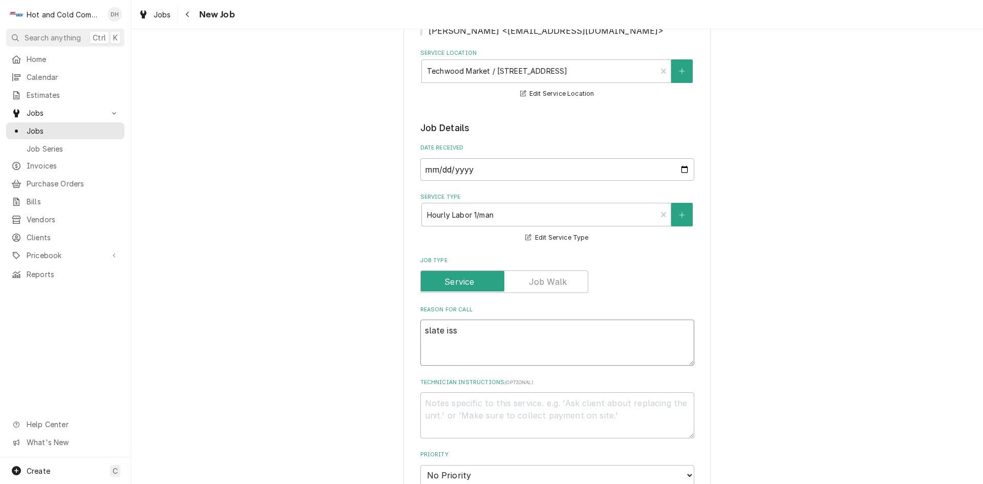
type textarea "slate issu"
type textarea "x"
type textarea "slate issue"
type textarea "x"
type textarea "slate issues"
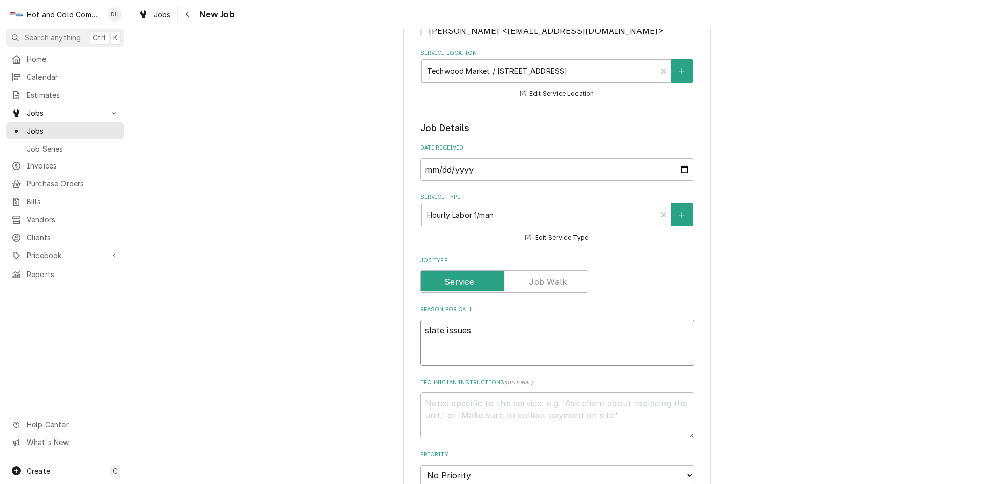
type textarea "x"
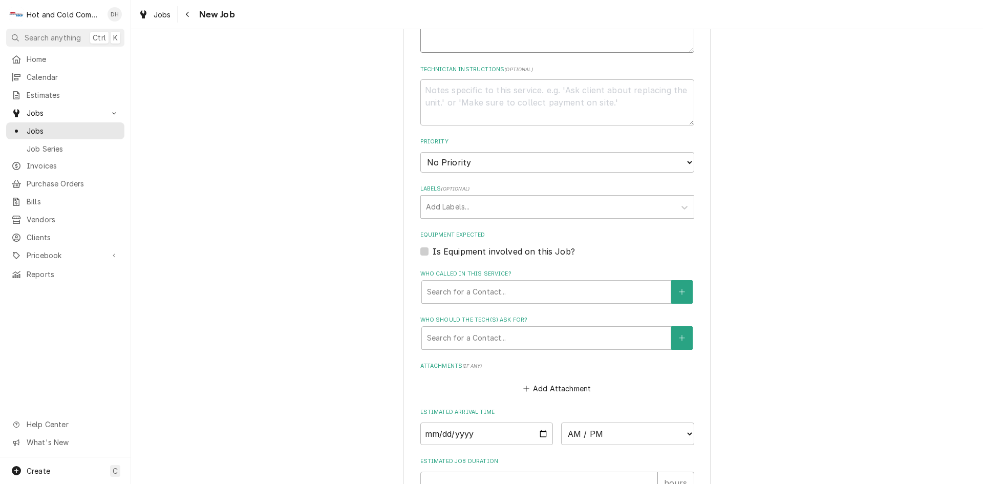
scroll to position [512, 0]
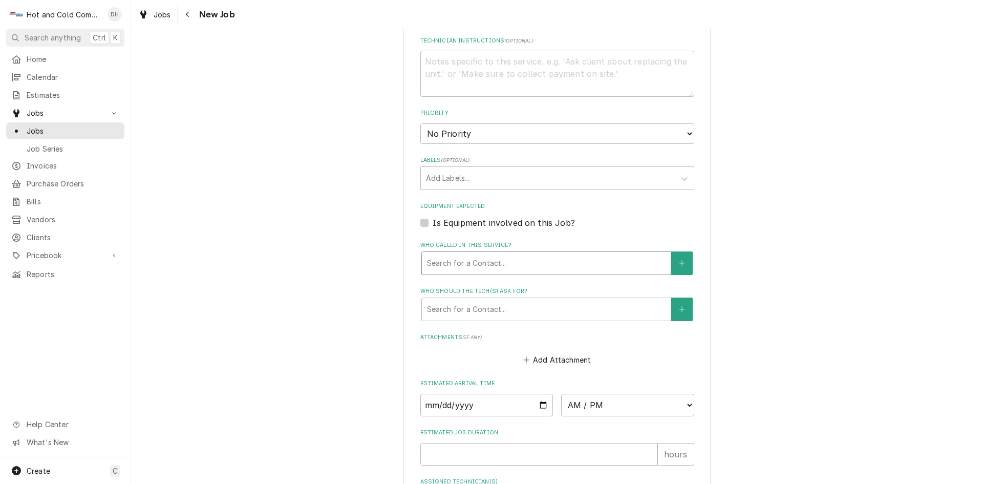
type textarea "slate issues"
click at [483, 259] on div "Who called in this service?" at bounding box center [546, 263] width 239 height 18
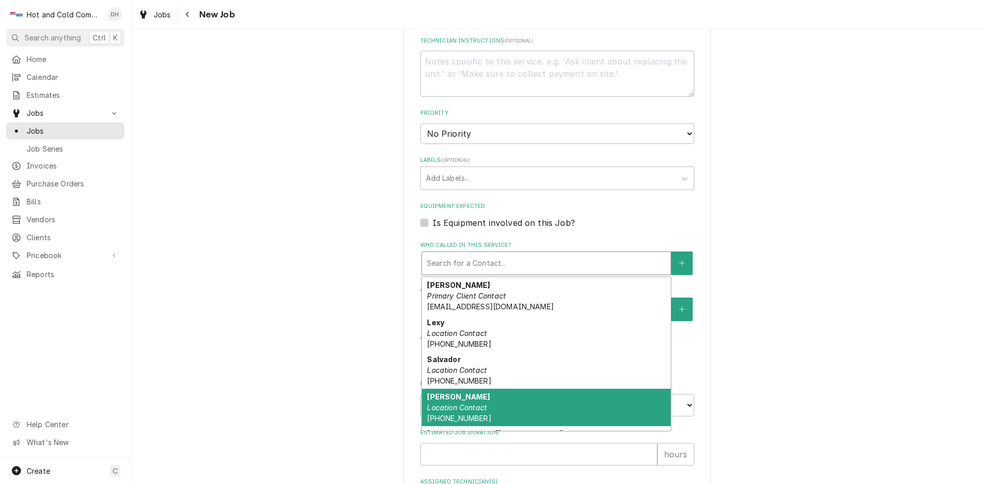
click at [486, 391] on div "Scott Location Contact (917) 620-8406" at bounding box center [546, 407] width 249 height 37
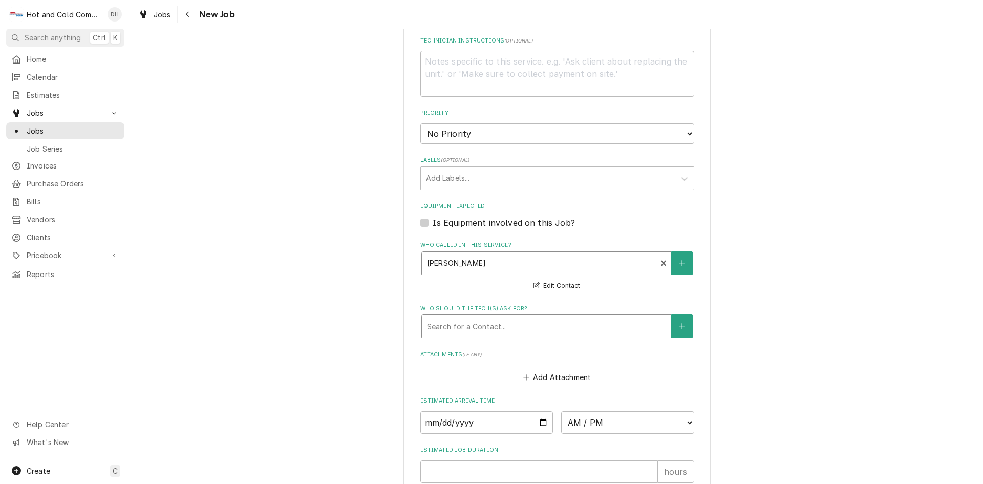
click at [557, 327] on div "Who should the tech(s) ask for?" at bounding box center [546, 326] width 239 height 18
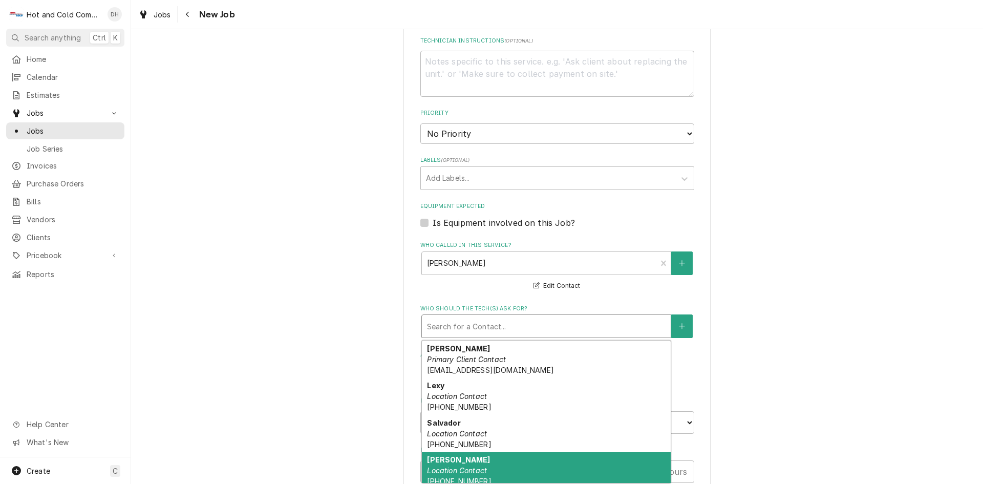
drag, startPoint x: 477, startPoint y: 459, endPoint x: 609, endPoint y: 391, distance: 147.5
click at [478, 459] on div "Scott Location Contact (917) 620-8406" at bounding box center [546, 470] width 249 height 37
type textarea "x"
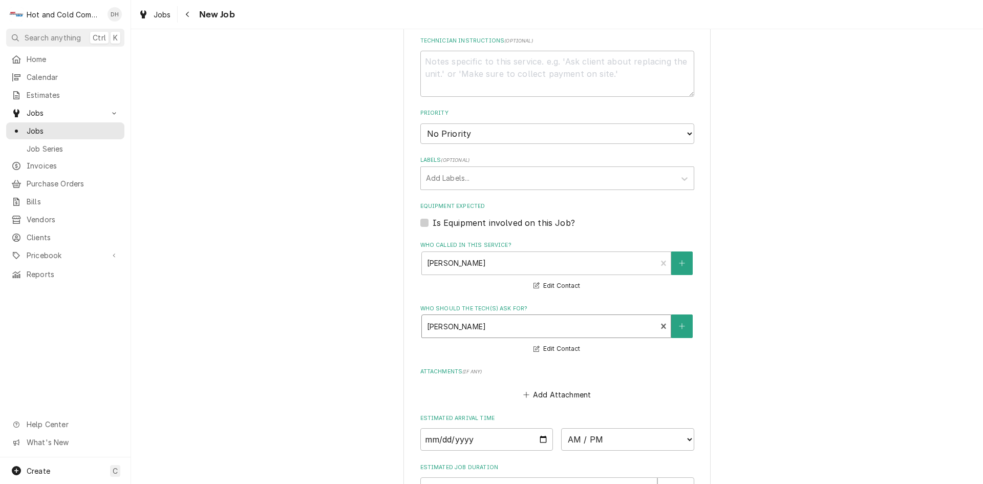
scroll to position [683, 0]
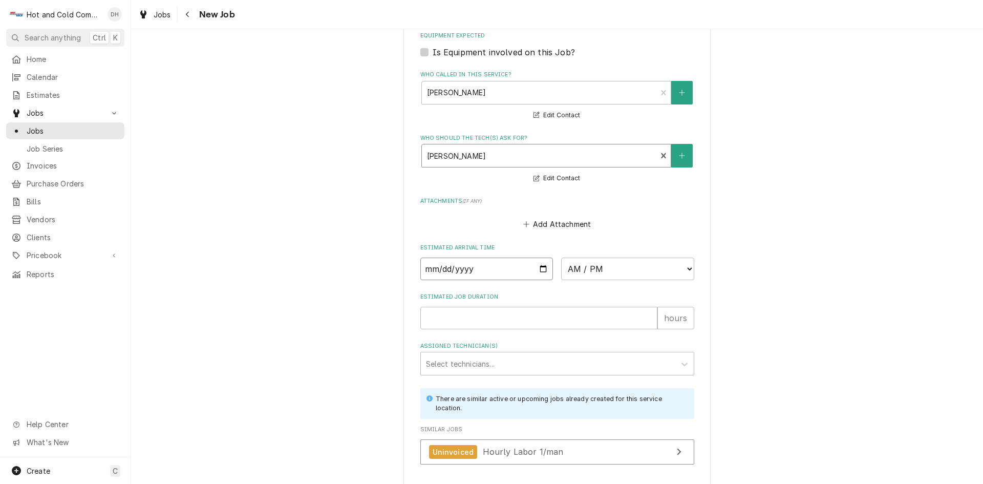
click at [543, 266] on input "Date" at bounding box center [487, 269] width 133 height 23
type input "2025-08-22"
type textarea "x"
click at [685, 265] on select "AM / PM 6:00 AM 6:15 AM 6:30 AM 6:45 AM 7:00 AM 7:15 AM 7:30 AM 7:45 AM 8:00 AM…" at bounding box center [627, 269] width 133 height 23
select select "13:00:00"
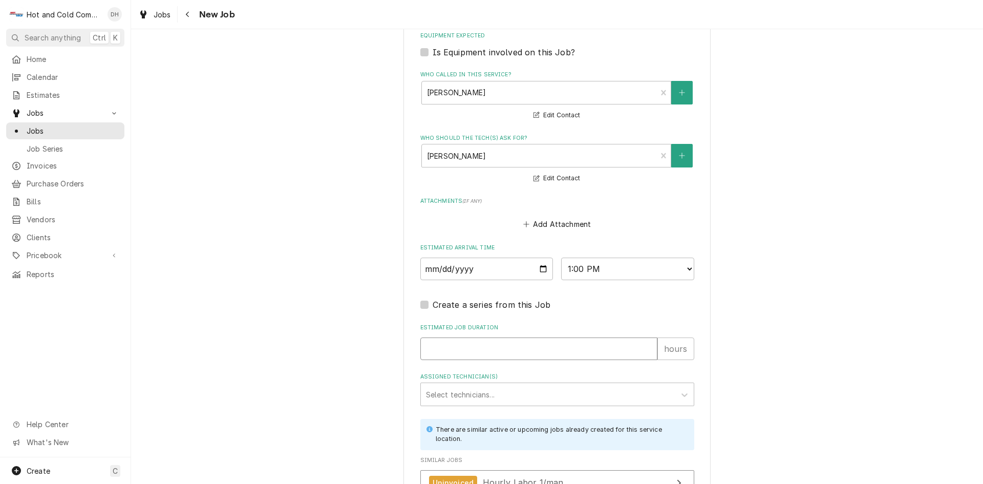
click at [497, 350] on input "Estimated Job Duration" at bounding box center [539, 349] width 237 height 23
type textarea "x"
type input "1"
type textarea "x"
type input "1"
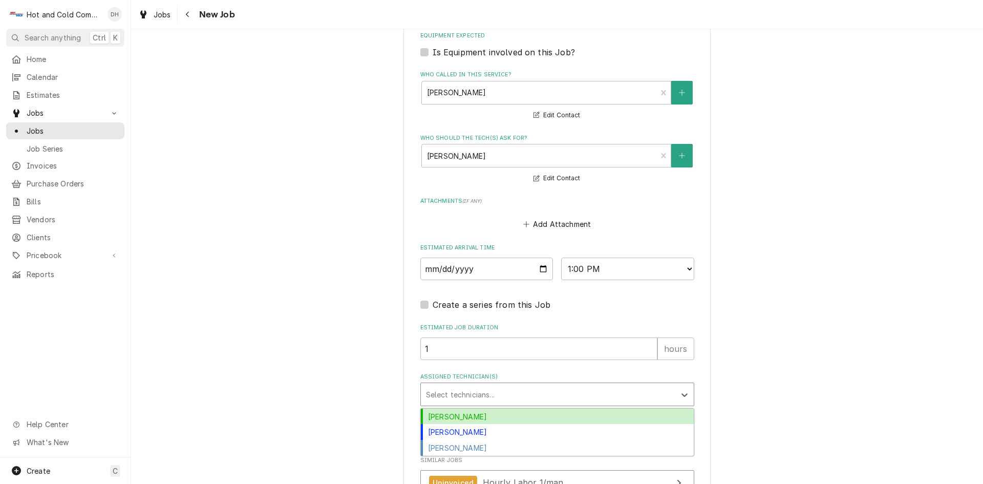
click at [458, 391] on div "Assigned Technician(s)" at bounding box center [548, 394] width 244 height 18
click at [462, 415] on div "[PERSON_NAME]" at bounding box center [557, 417] width 273 height 16
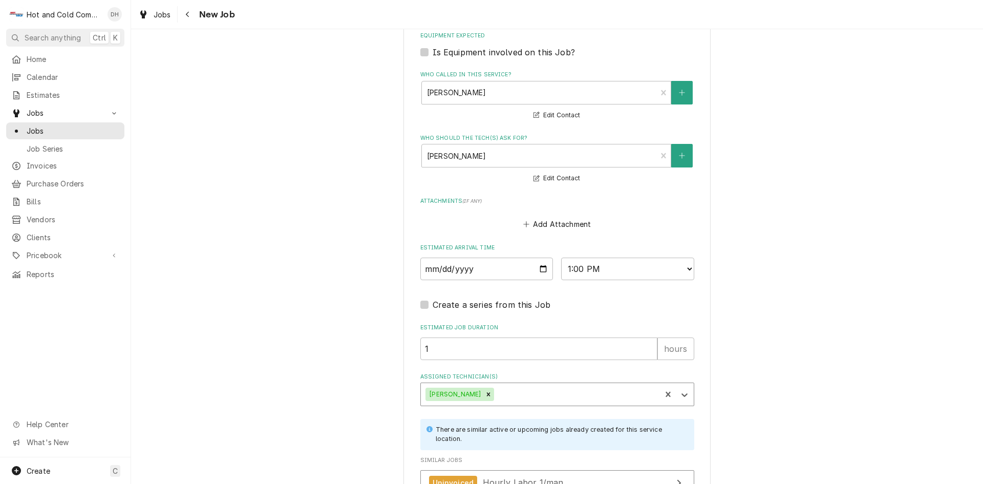
click at [587, 393] on div "Assigned Technician(s)" at bounding box center [576, 394] width 160 height 18
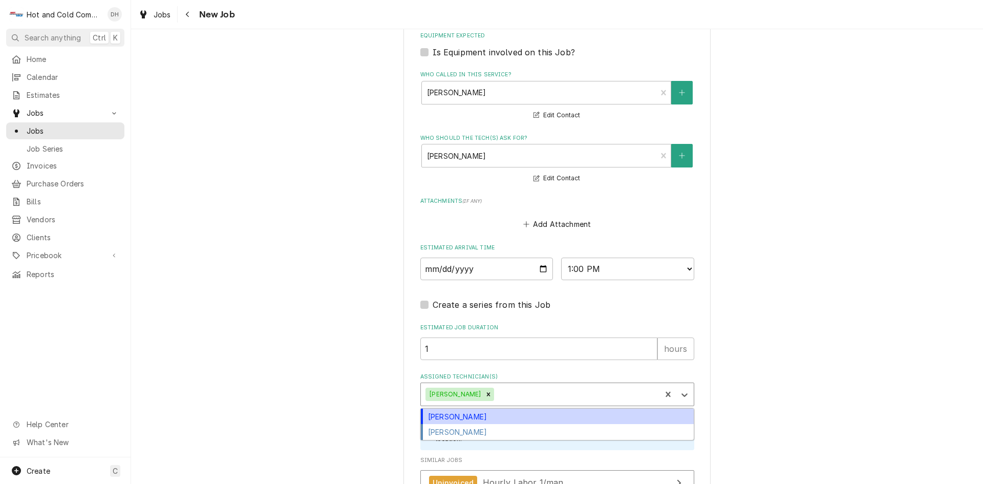
click at [498, 414] on div "[PERSON_NAME]" at bounding box center [557, 417] width 273 height 16
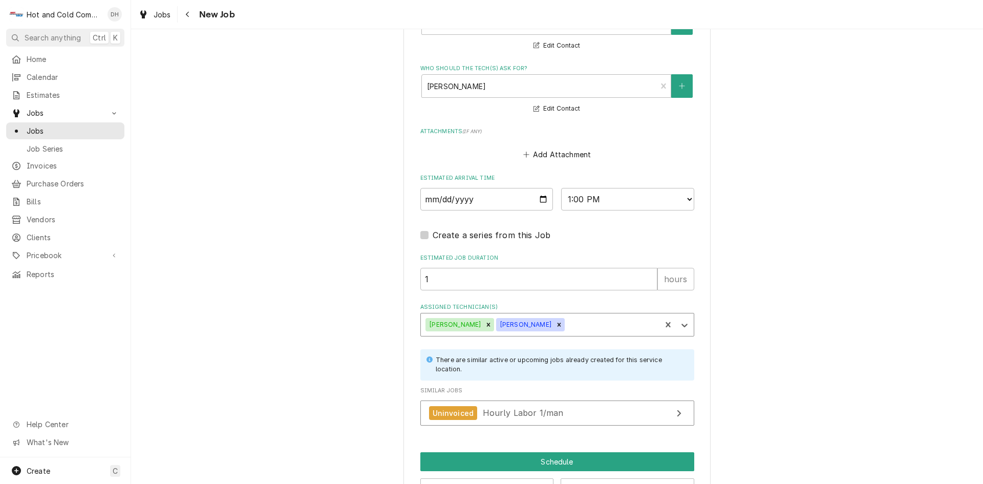
scroll to position [788, 0]
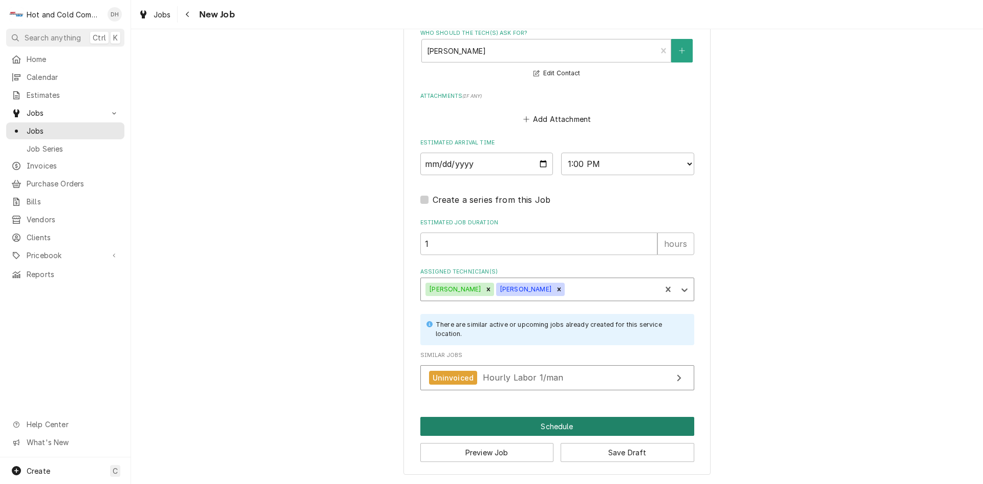
click at [552, 430] on button "Schedule" at bounding box center [558, 426] width 274 height 19
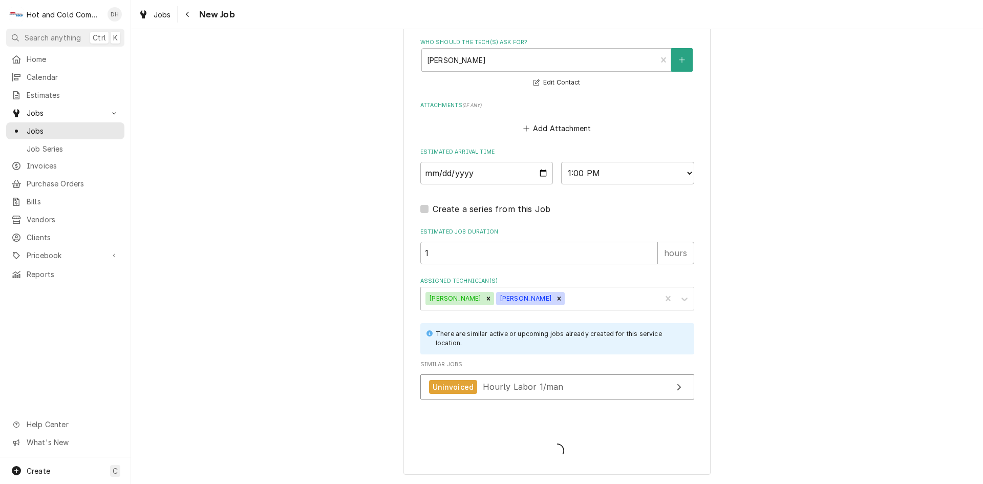
scroll to position [779, 0]
type textarea "x"
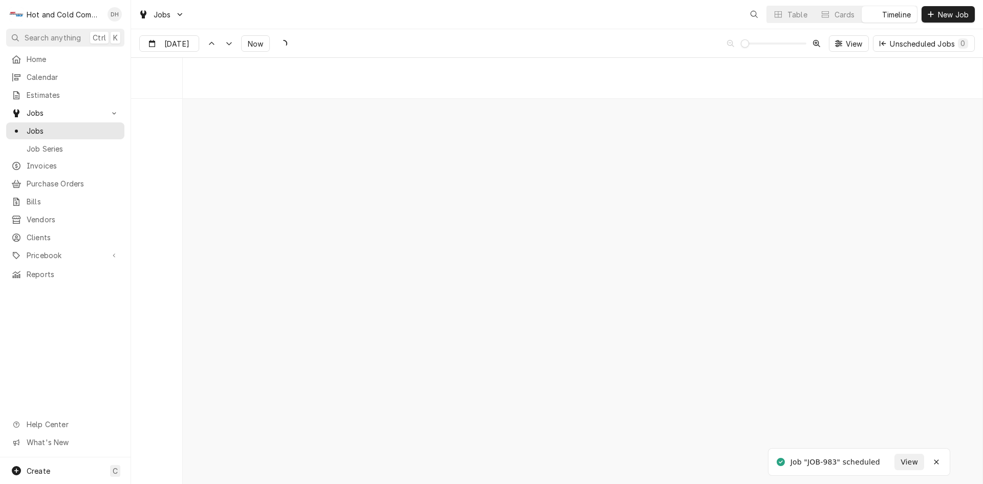
scroll to position [8016, 0]
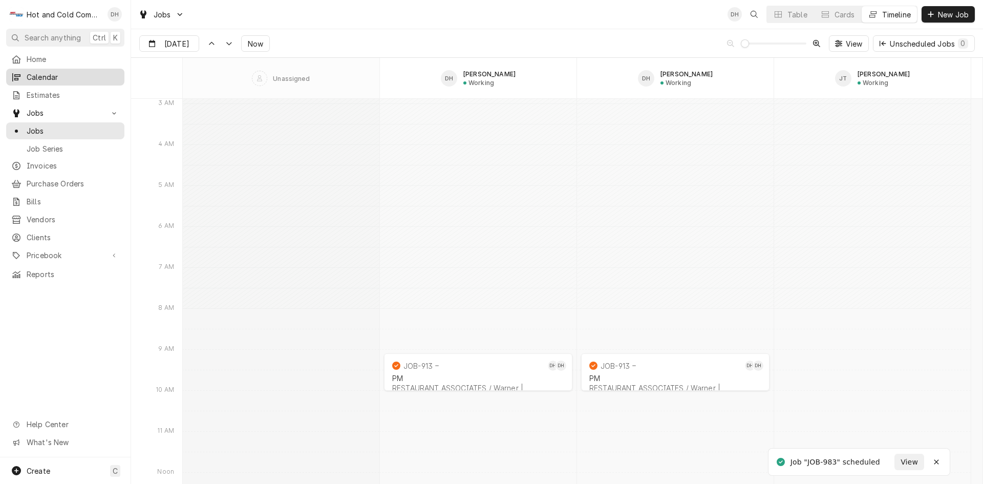
click at [37, 77] on span "Calendar" at bounding box center [73, 77] width 93 height 11
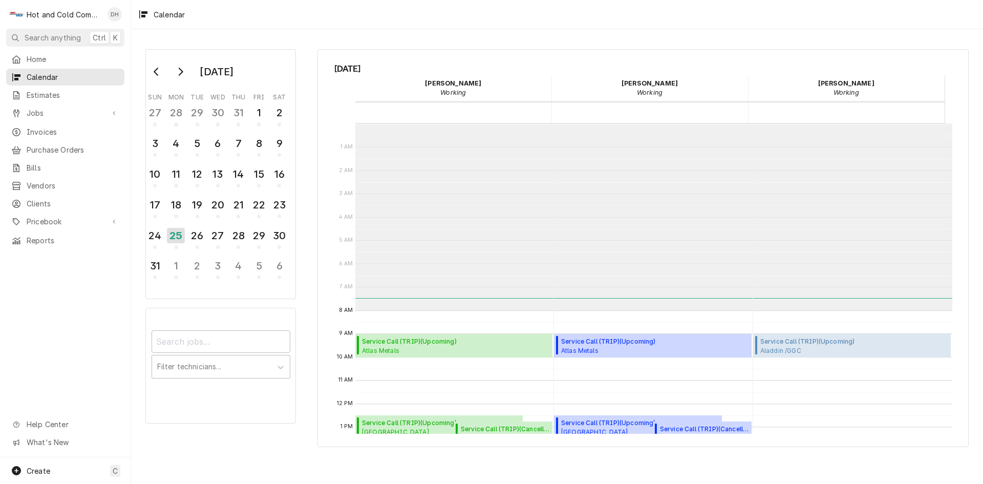
scroll to position [187, 0]
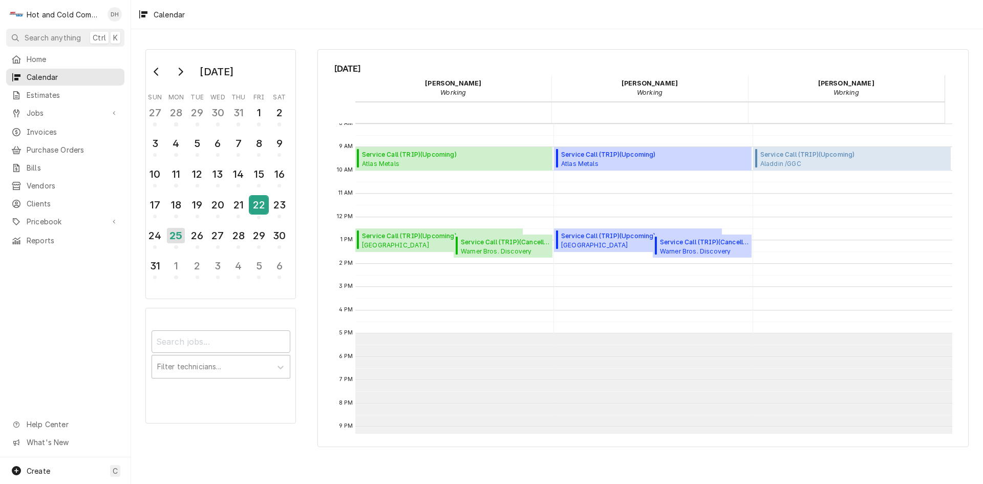
click at [261, 215] on div "22" at bounding box center [259, 206] width 18 height 25
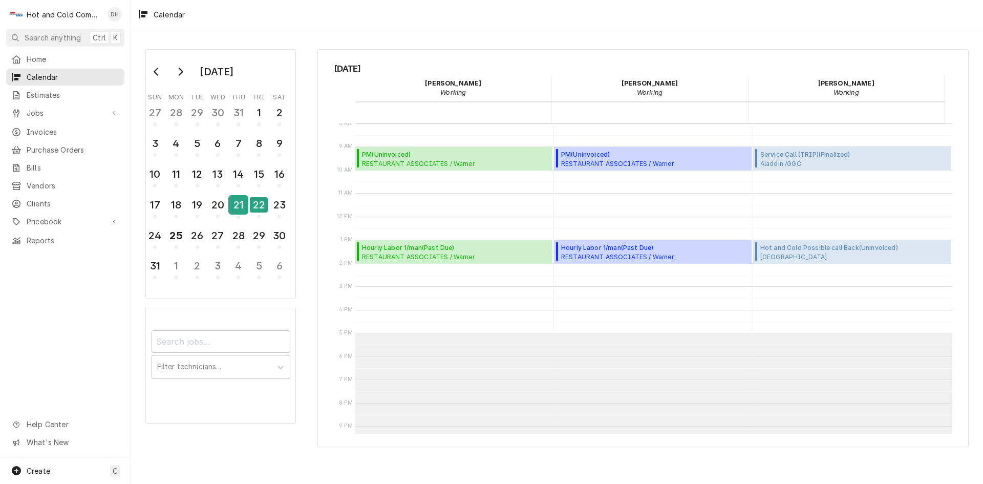
click at [241, 213] on div "21" at bounding box center [238, 204] width 18 height 17
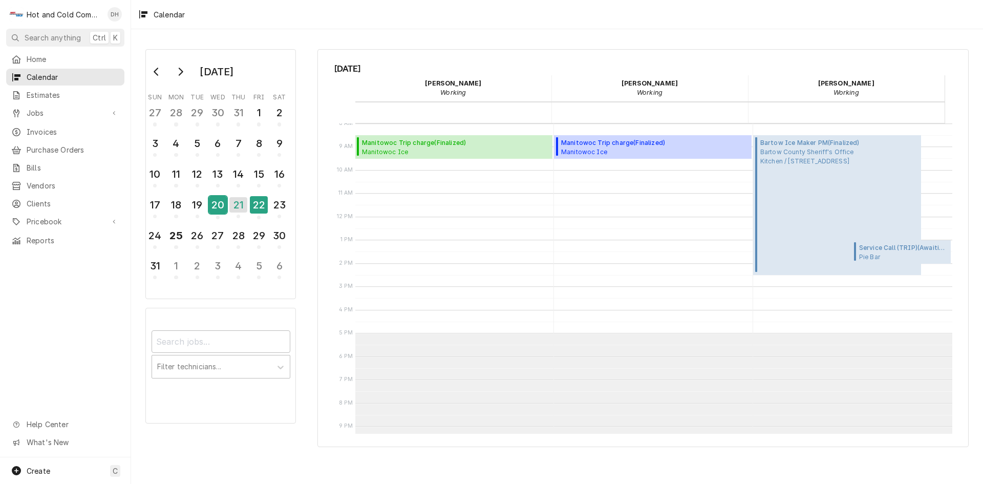
click at [223, 208] on div "20" at bounding box center [218, 204] width 18 height 17
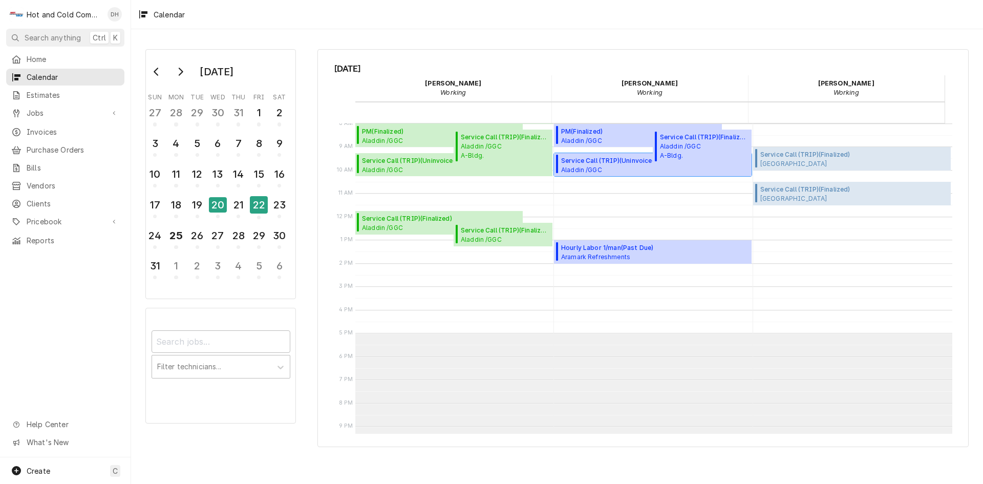
click at [591, 165] on span "Aladdin /GGC A-Bldg. (Chic Fila,Panda,C-Store) / 1000 University Center Ln, Law…" at bounding box center [654, 169] width 187 height 8
click at [194, 205] on div "19" at bounding box center [197, 204] width 18 height 17
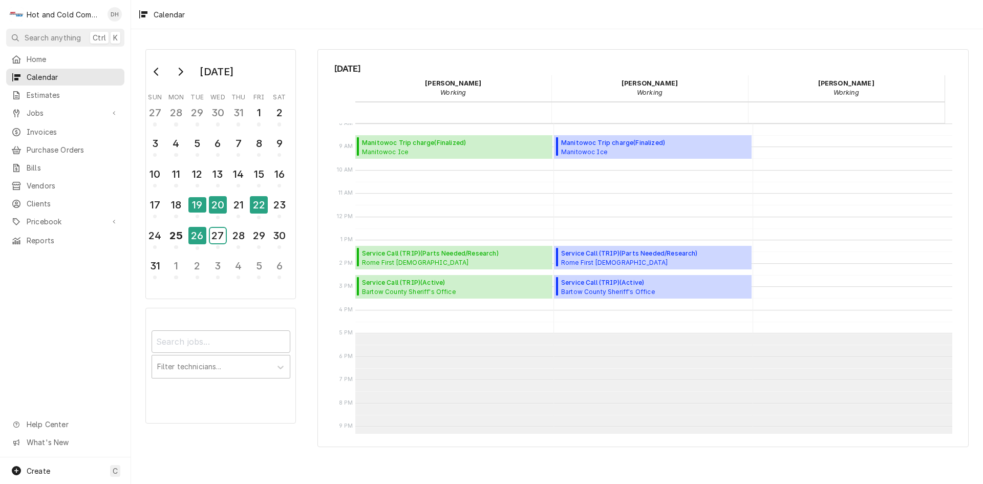
drag, startPoint x: 207, startPoint y: 236, endPoint x: 202, endPoint y: 238, distance: 6.2
click at [206, 237] on tr "24 25 26 27 28 29 30" at bounding box center [217, 240] width 145 height 31
click at [197, 240] on div "26" at bounding box center [197, 235] width 18 height 17
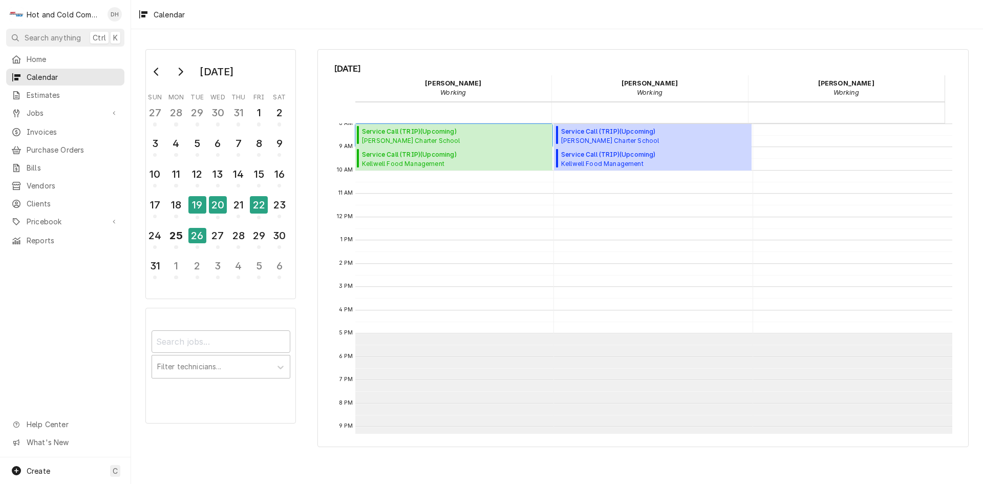
click at [407, 135] on span "Service Call (TRIP) ( Upcoming )" at bounding box center [439, 131] width 155 height 9
click at [180, 245] on div "25" at bounding box center [176, 237] width 18 height 25
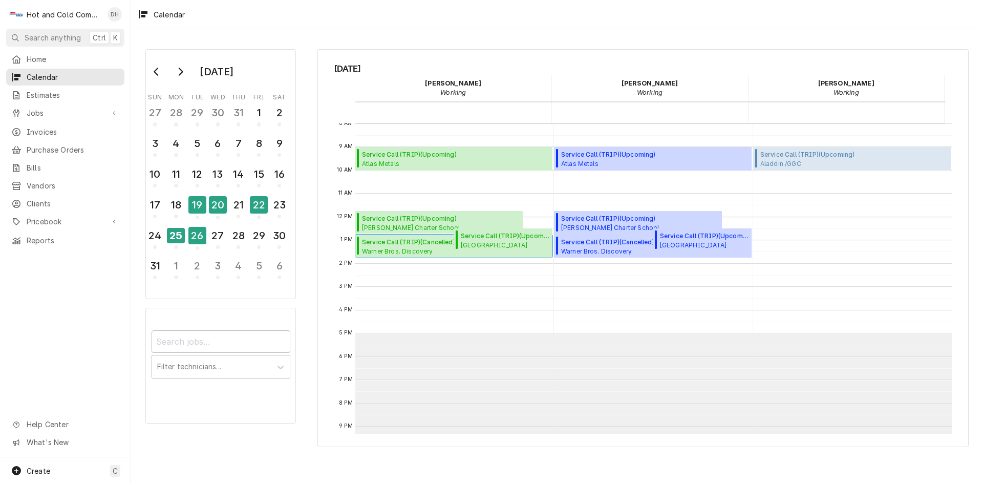
click at [391, 249] on span "Warner Bros. Discovery WBD / 1065 Williams St NW 2nd floor, Atlanta, GA 30309" at bounding box center [428, 251] width 133 height 8
click at [449, 157] on span "Service Call (TRIP) ( Upcoming )" at bounding box center [409, 154] width 95 height 9
click at [457, 161] on span "Atlas Metals ICE / 5680 New Northside Dr, Atlanta, GA 30328" at bounding box center [409, 163] width 95 height 8
click at [263, 204] on div "22" at bounding box center [259, 204] width 18 height 17
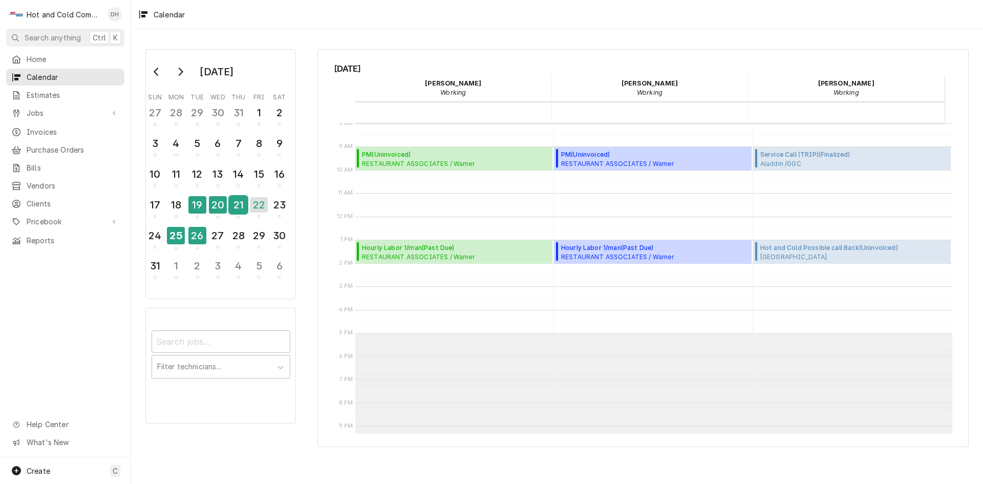
click at [239, 213] on div "21" at bounding box center [238, 204] width 18 height 17
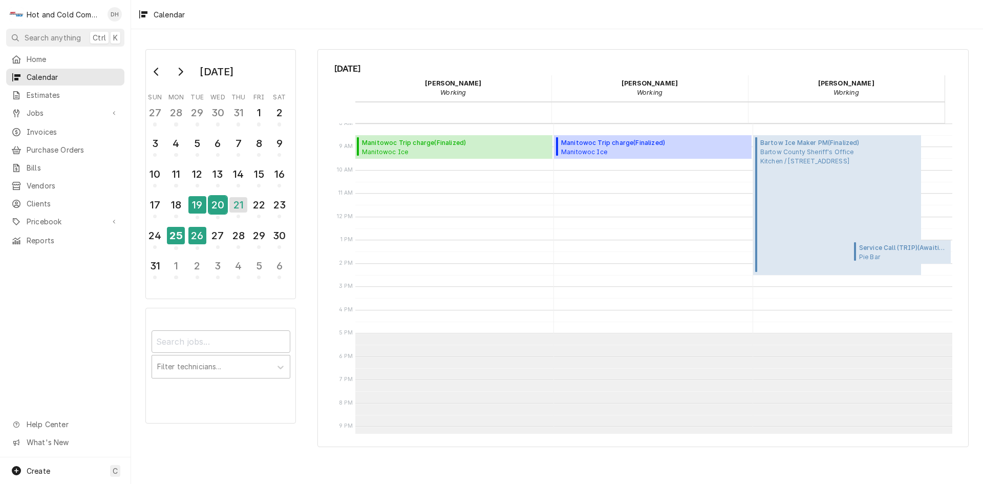
click at [221, 209] on div "20" at bounding box center [218, 204] width 18 height 17
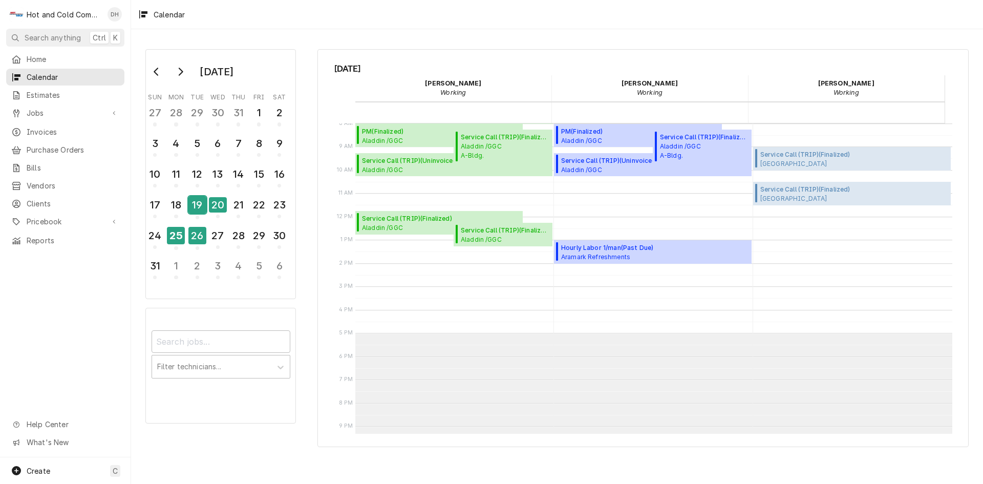
click at [198, 209] on div "19" at bounding box center [197, 204] width 18 height 17
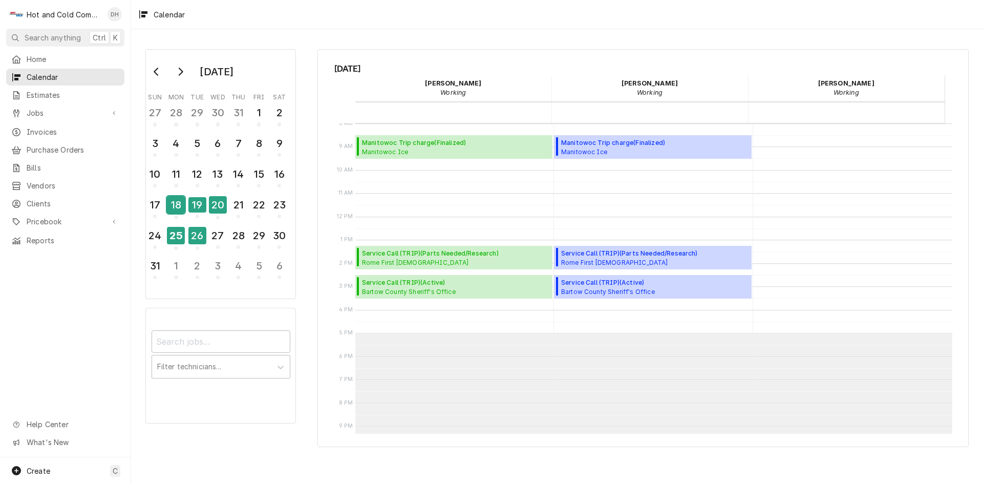
click at [180, 210] on div "18" at bounding box center [176, 204] width 18 height 17
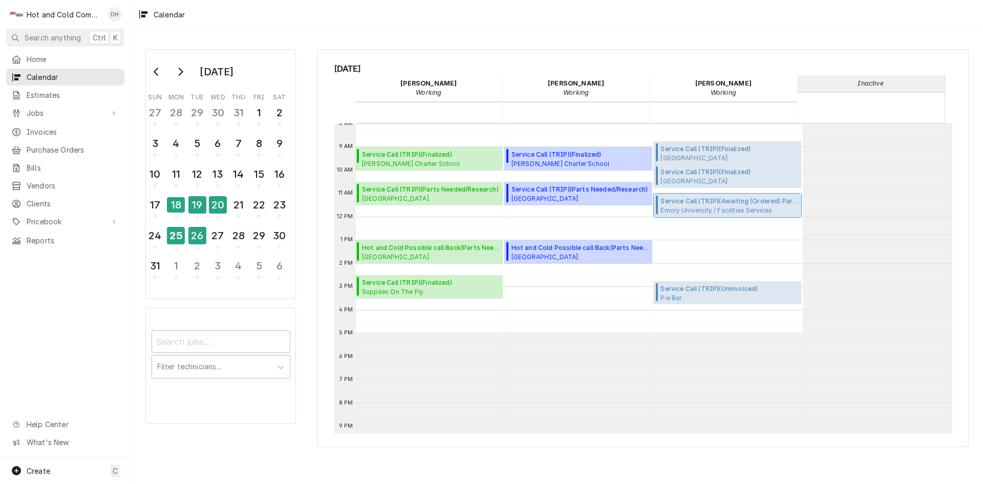
click at [732, 210] on span "Emory University / Facilities Services WMRB LAB 3312 / 101 Woodruff Cir, Atlant…" at bounding box center [730, 210] width 138 height 8
click at [200, 208] on div "19" at bounding box center [197, 204] width 18 height 17
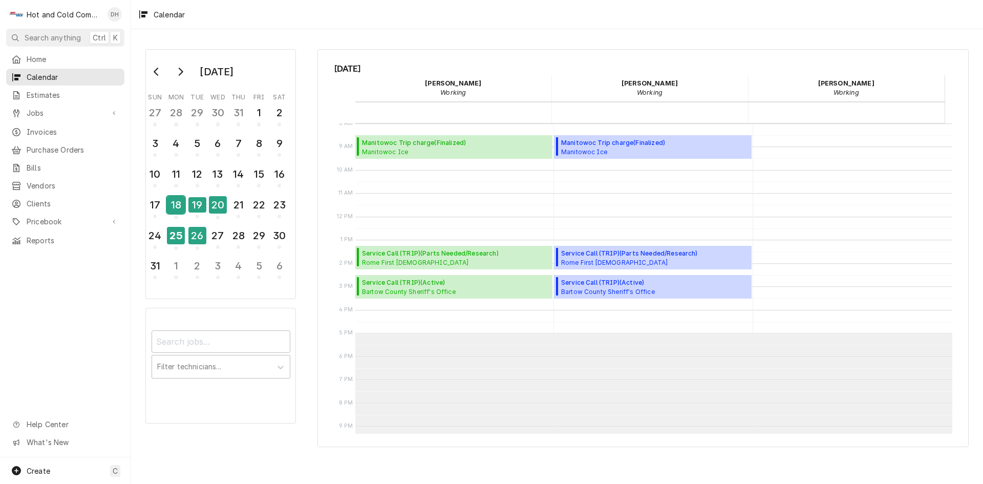
click at [174, 206] on div "18" at bounding box center [176, 204] width 18 height 17
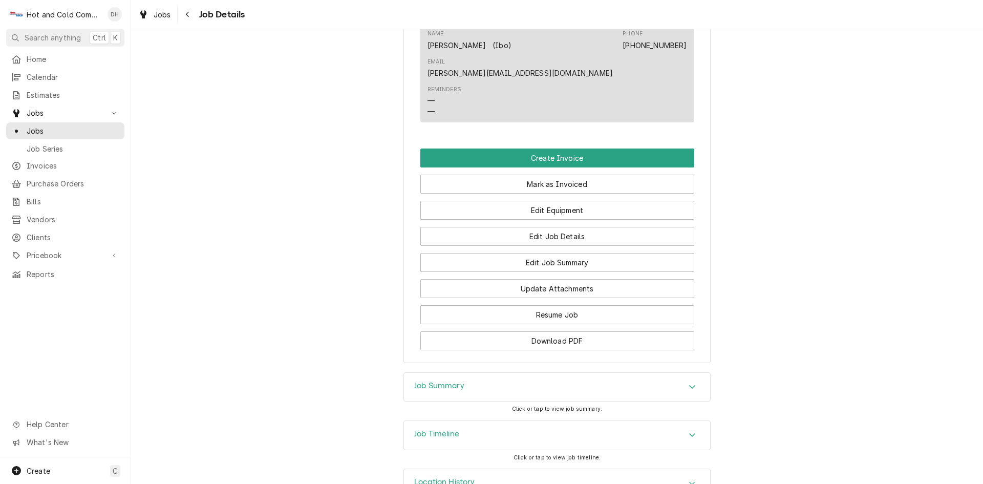
scroll to position [829, 0]
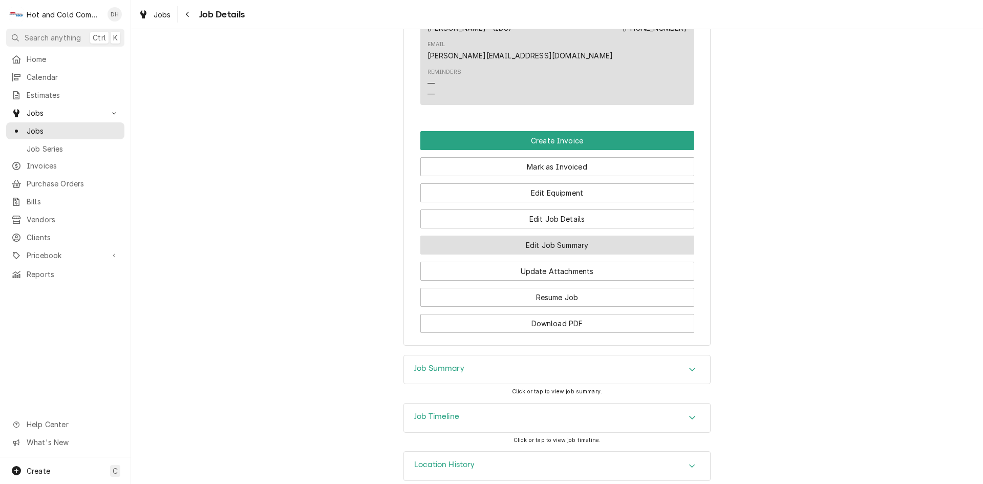
click at [596, 236] on button "Edit Job Summary" at bounding box center [558, 245] width 274 height 19
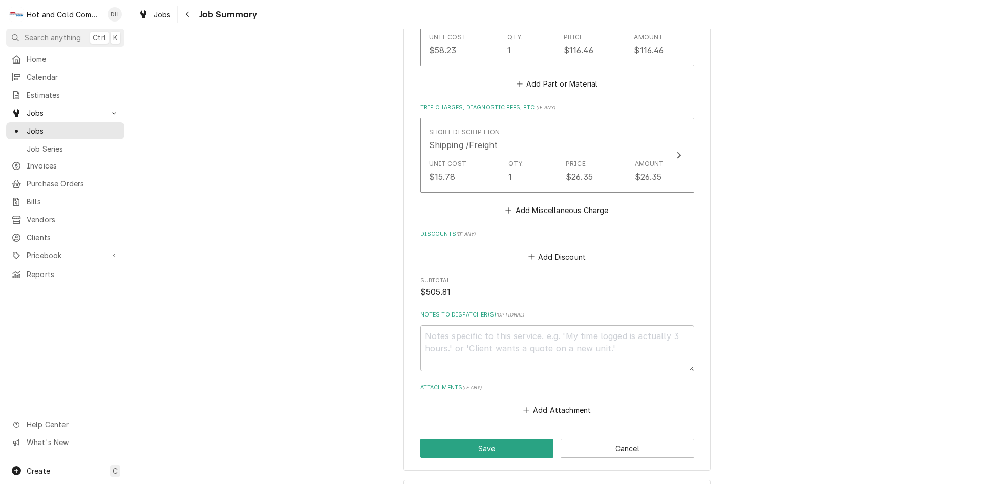
scroll to position [761, 0]
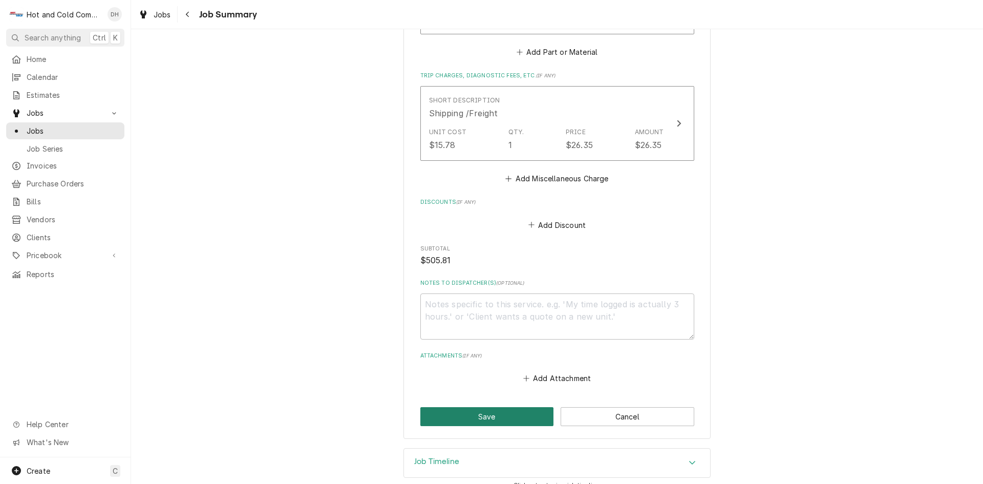
drag, startPoint x: 513, startPoint y: 405, endPoint x: 523, endPoint y: 391, distance: 16.9
click at [516, 407] on button "Save" at bounding box center [488, 416] width 134 height 19
type textarea "x"
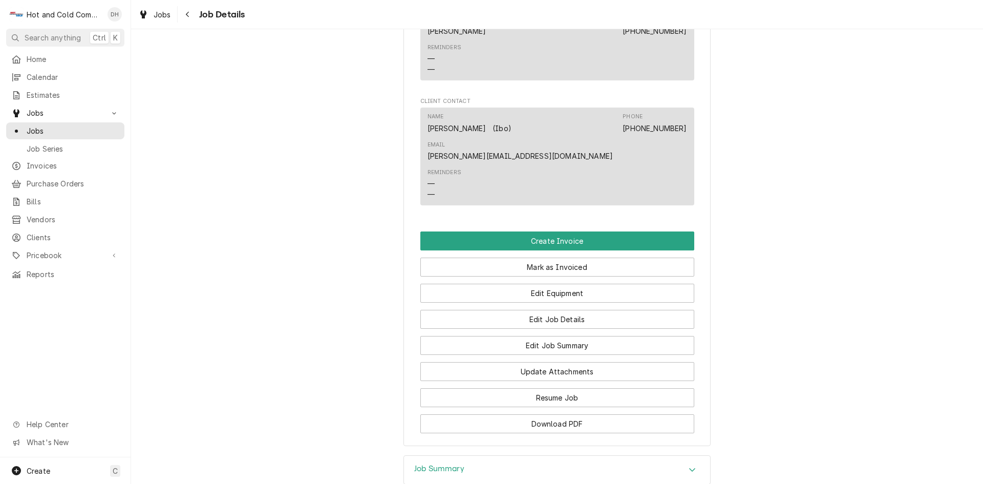
scroll to position [829, 0]
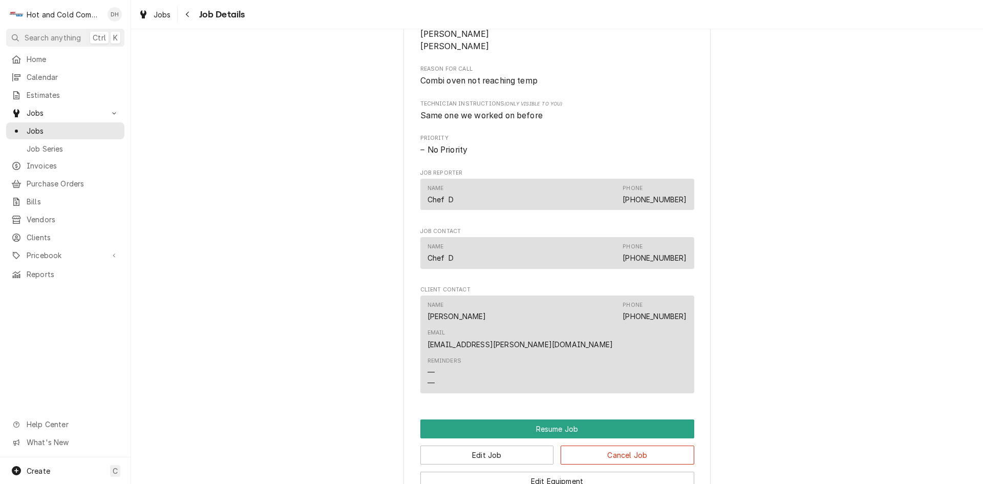
scroll to position [683, 0]
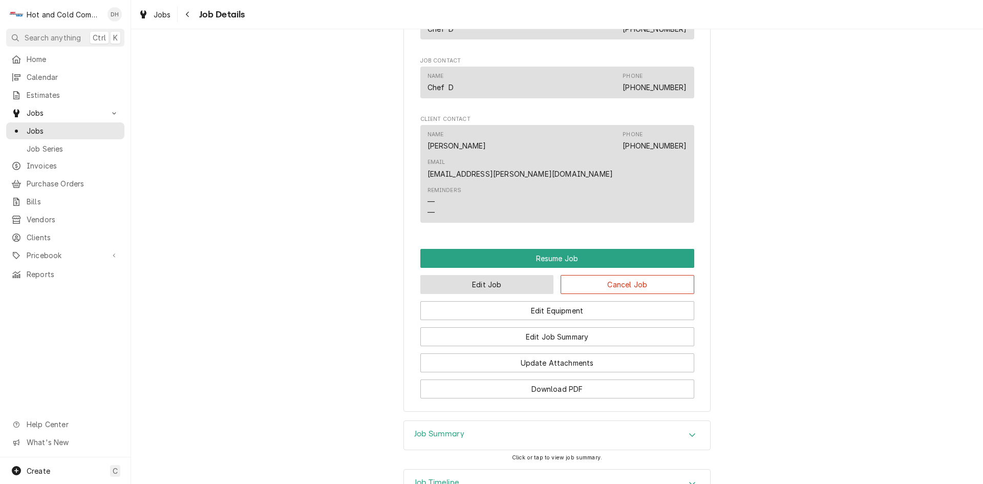
click at [483, 275] on button "Edit Job" at bounding box center [488, 284] width 134 height 19
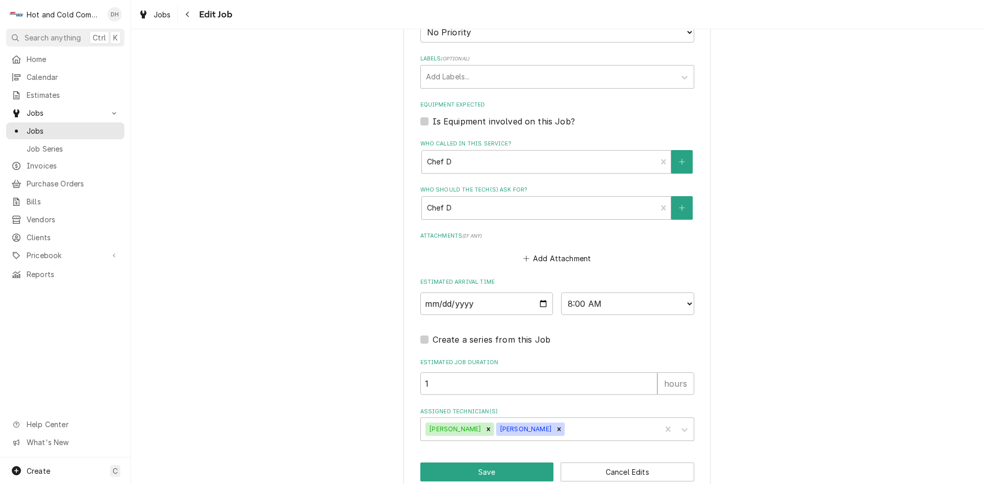
scroll to position [512, 0]
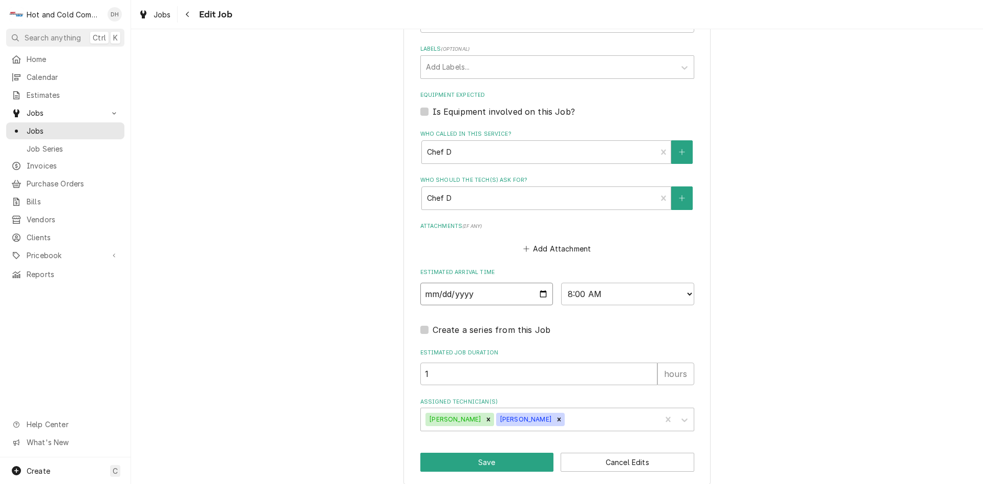
click at [539, 294] on input "[DATE]" at bounding box center [487, 294] width 133 height 23
type textarea "x"
type input "[DATE]"
type textarea "x"
click at [686, 295] on select "AM / PM 6:00 AM 6:15 AM 6:30 AM 6:45 AM 7:00 AM 7:15 AM 7:30 AM 7:45 AM 8:00 AM…" at bounding box center [627, 294] width 133 height 23
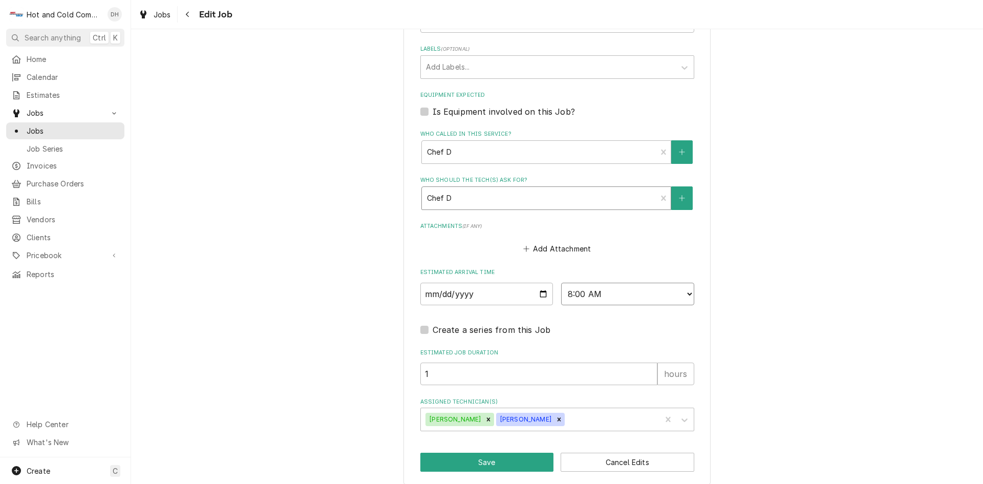
select select "11:45:00"
click at [561, 283] on select "AM / PM 6:00 AM 6:15 AM 6:30 AM 6:45 AM 7:00 AM 7:15 AM 7:30 AM 7:45 AM 8:00 AM…" at bounding box center [627, 294] width 133 height 23
click at [482, 463] on button "Save" at bounding box center [488, 462] width 134 height 19
type textarea "x"
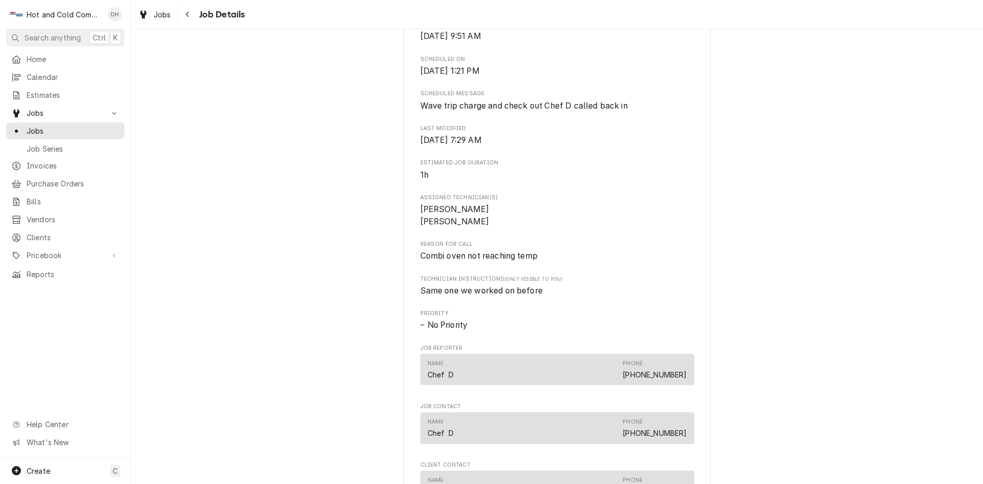
scroll to position [512, 0]
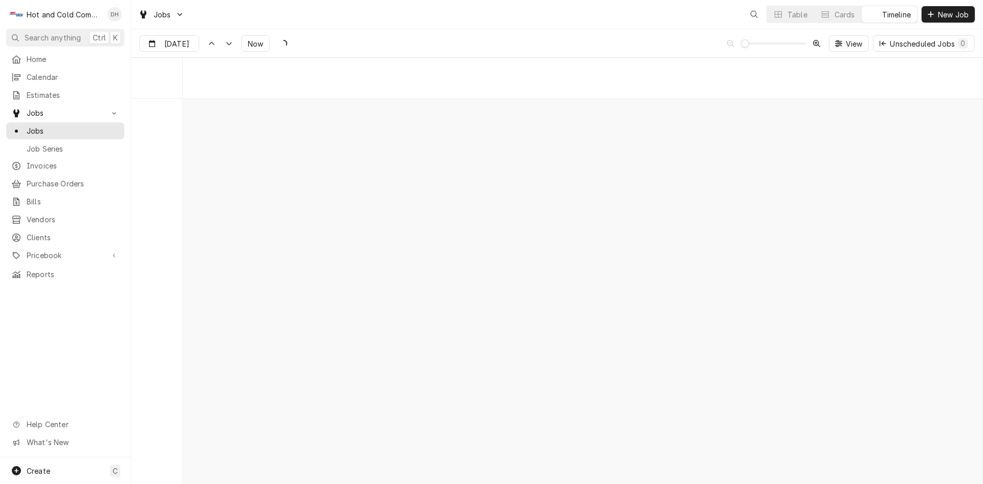
scroll to position [8016, 0]
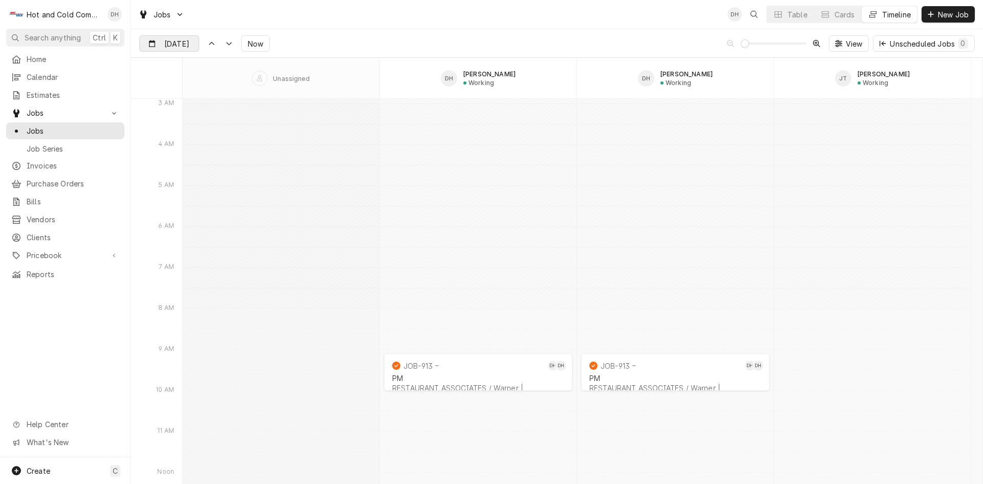
click at [173, 47] on input "Aug 22" at bounding box center [162, 46] width 45 height 20
click at [169, 188] on div "25" at bounding box center [167, 185] width 14 height 14
type input "Aug 25"
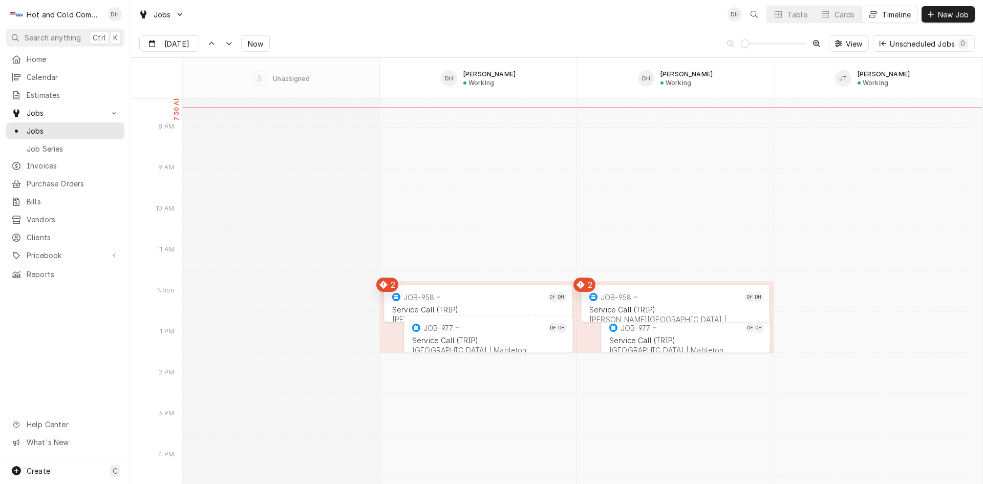
scroll to position [11140, 0]
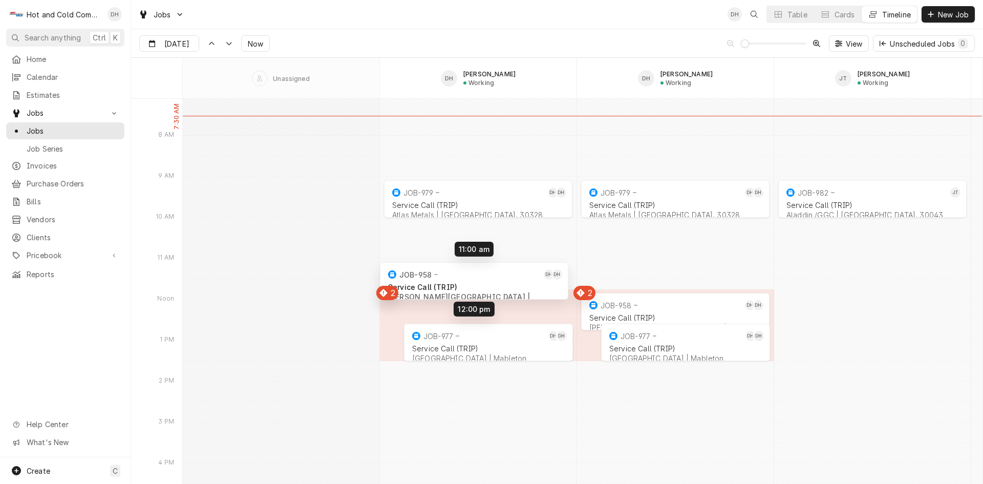
drag, startPoint x: 459, startPoint y: 308, endPoint x: 455, endPoint y: 274, distance: 34.6
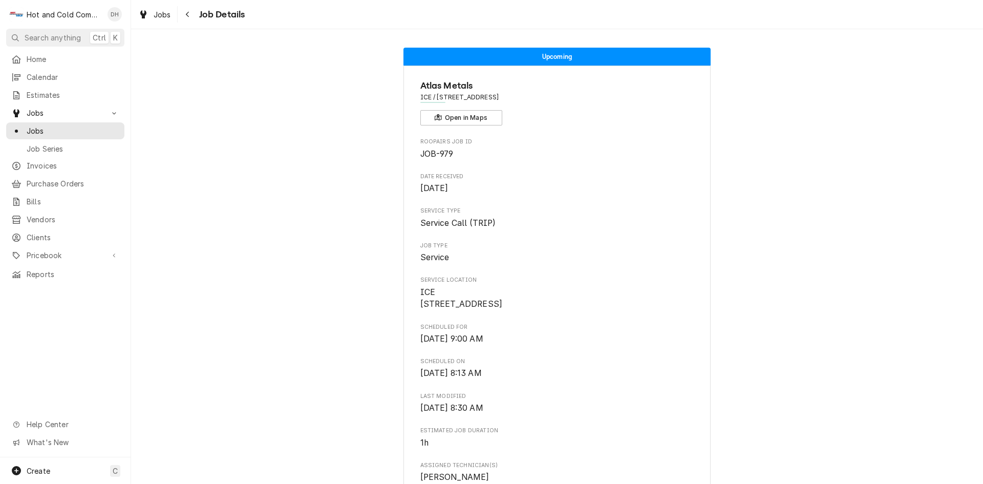
drag, startPoint x: 506, startPoint y: 313, endPoint x: 534, endPoint y: 328, distance: 32.1
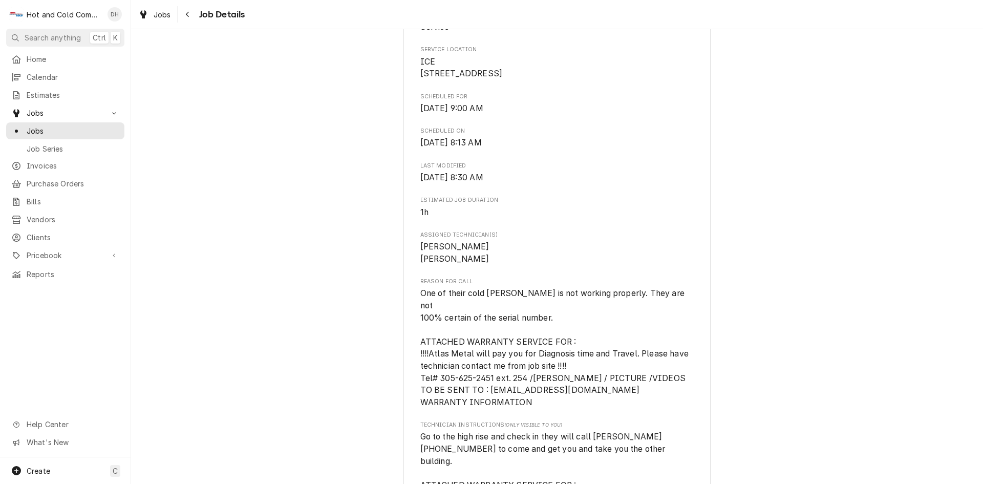
scroll to position [342, 0]
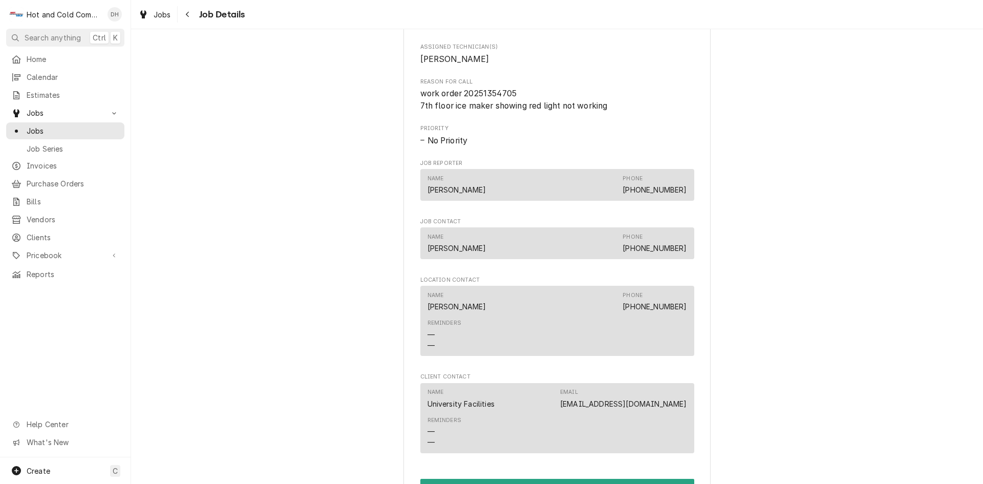
scroll to position [854, 0]
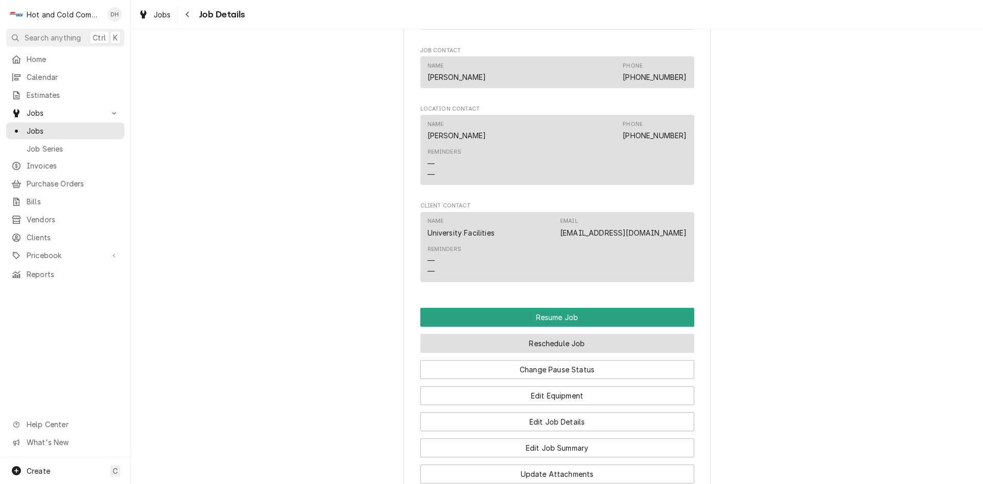
click at [603, 353] on button "Reschedule Job" at bounding box center [558, 343] width 274 height 19
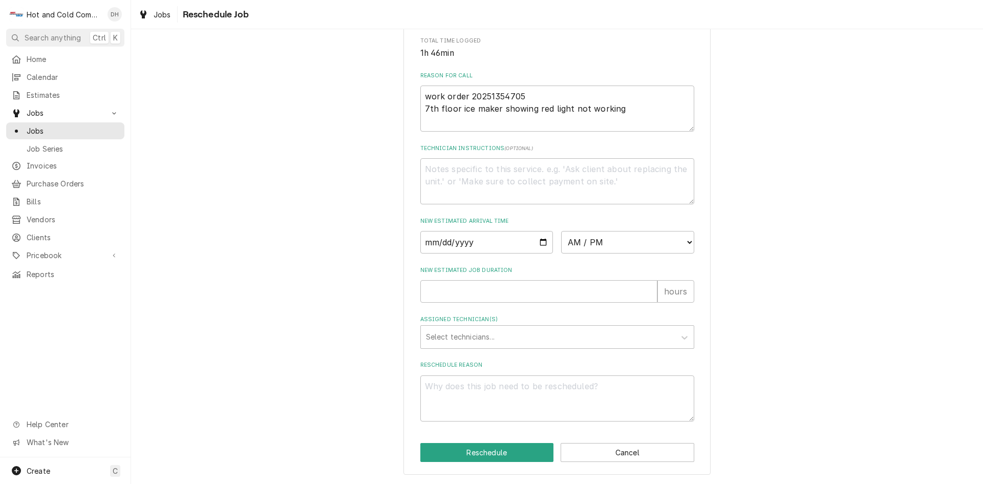
scroll to position [282, 0]
click at [538, 243] on input "Date" at bounding box center [487, 242] width 133 height 23
type input "[DATE]"
type textarea "x"
click at [685, 240] on select "AM / PM 6:00 AM 6:15 AM 6:30 AM 6:45 AM 7:00 AM 7:15 AM 7:30 AM 7:45 AM 8:00 AM…" at bounding box center [627, 242] width 133 height 23
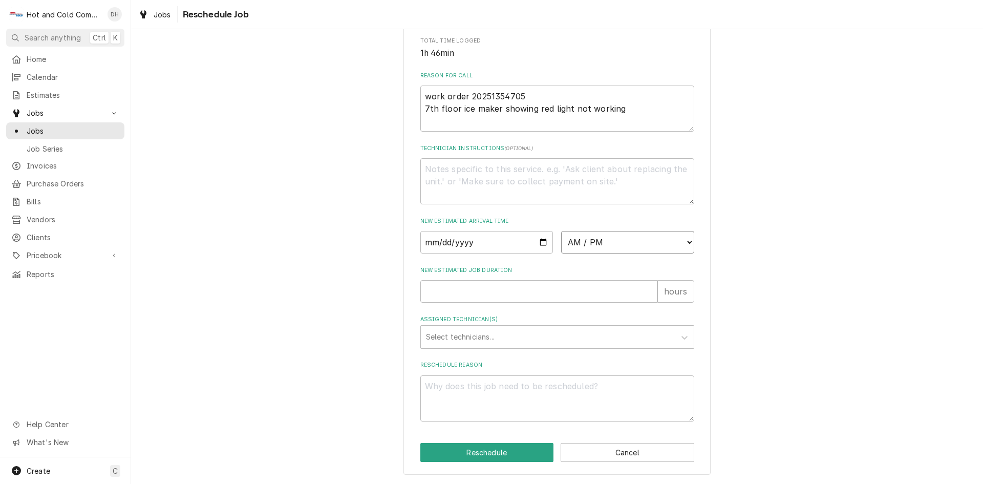
select select "13:00:00"
click at [561, 231] on select "AM / PM 6:00 AM 6:15 AM 6:30 AM 6:45 AM 7:00 AM 7:15 AM 7:30 AM 7:45 AM 8:00 AM…" at bounding box center [627, 242] width 133 height 23
click at [453, 286] on input "New Estimated Job Duration" at bounding box center [539, 291] width 237 height 23
type textarea "x"
type input "1"
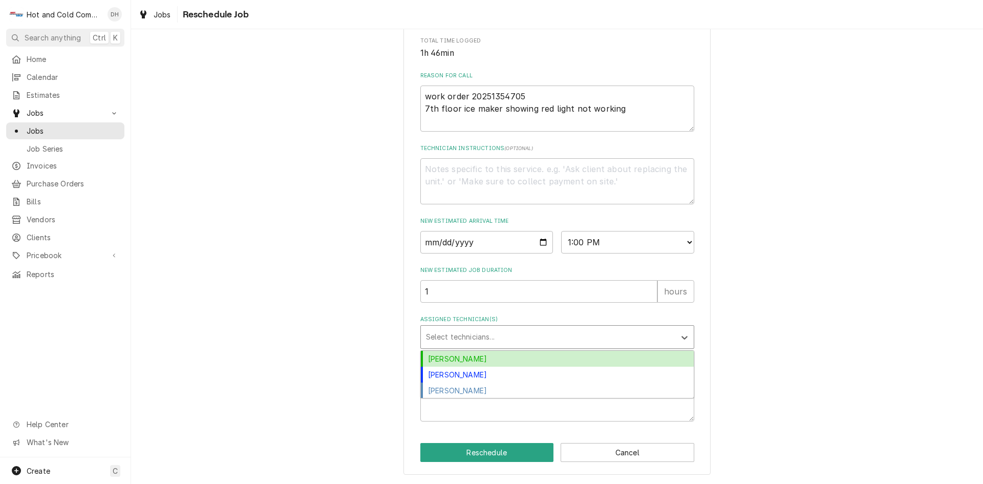
click at [516, 340] on div "Assigned Technician(s)" at bounding box center [548, 337] width 244 height 18
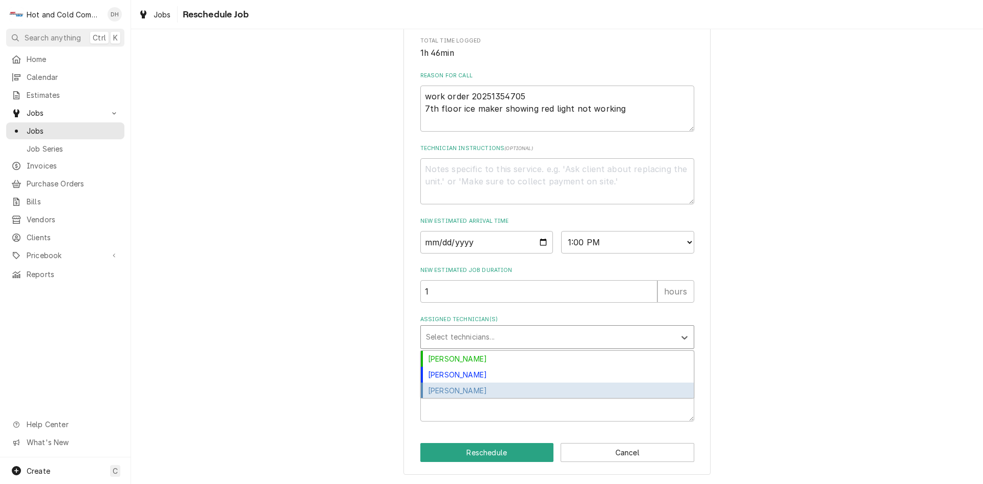
drag, startPoint x: 477, startPoint y: 389, endPoint x: 487, endPoint y: 390, distance: 9.8
click at [478, 389] on div "[PERSON_NAME]" at bounding box center [557, 391] width 273 height 16
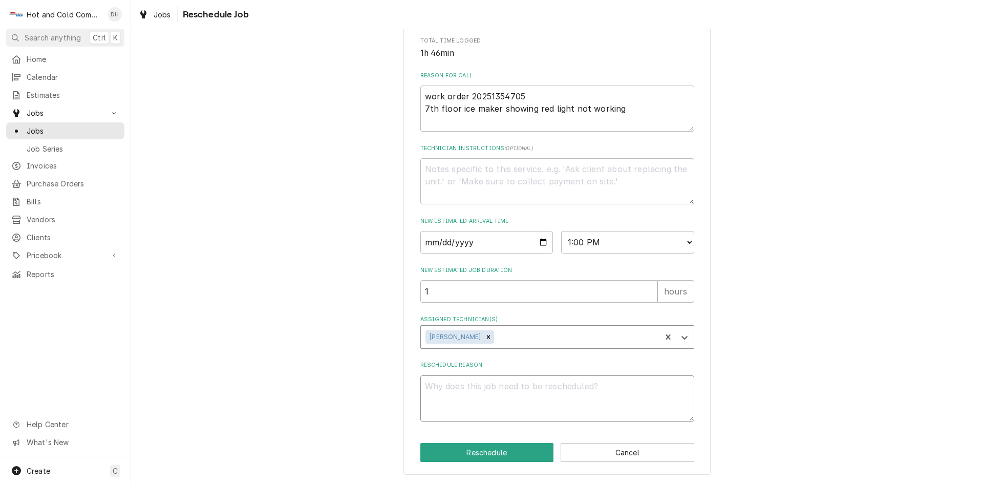
click at [433, 394] on textarea "Reschedule Reason" at bounding box center [558, 398] width 274 height 46
type textarea "x"
type textarea "r"
type textarea "x"
type textarea "re"
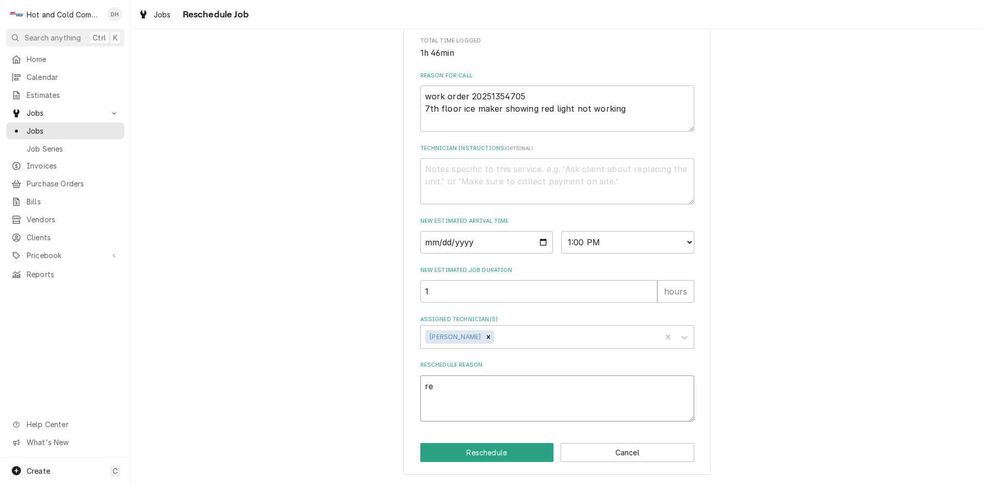
type textarea "x"
type textarea "rec"
type textarea "x"
type textarea "rece"
type textarea "x"
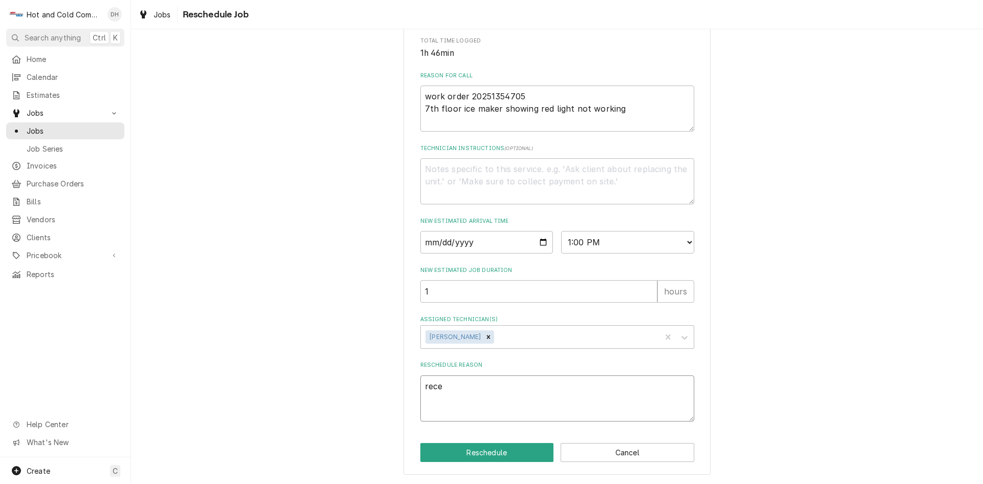
type textarea "recei"
type textarea "x"
type textarea "receiv"
type textarea "x"
type textarea "receive"
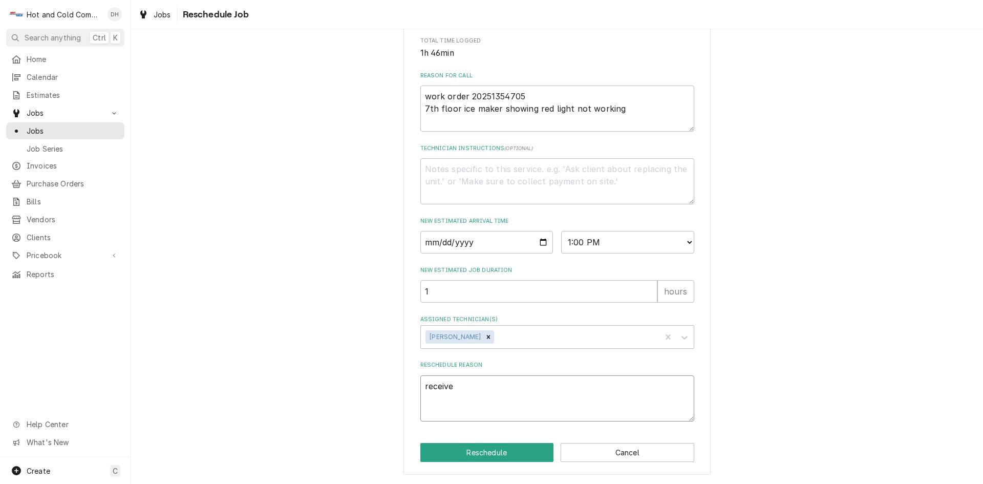
type textarea "x"
type textarea "received"
type textarea "x"
type textarea "received"
type textarea "x"
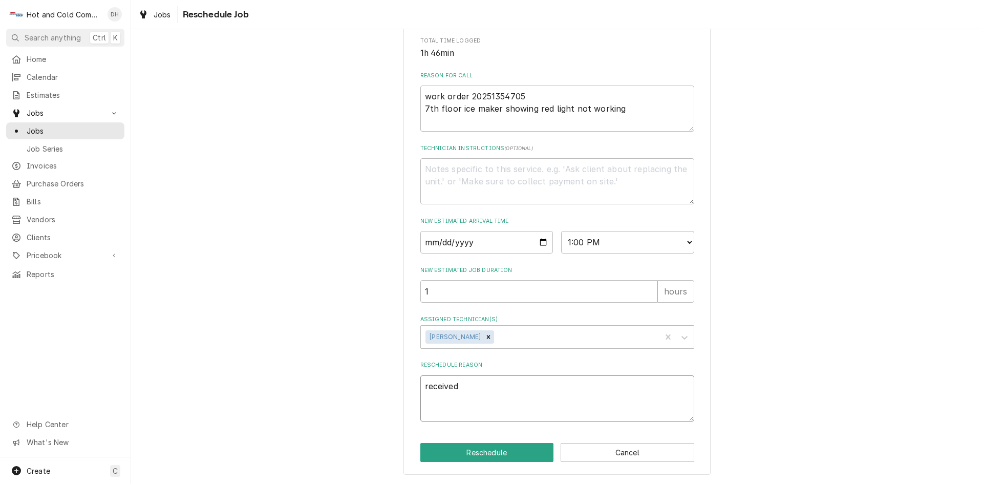
type textarea "received p"
type textarea "x"
type textarea "received pa"
type textarea "x"
type textarea "received par"
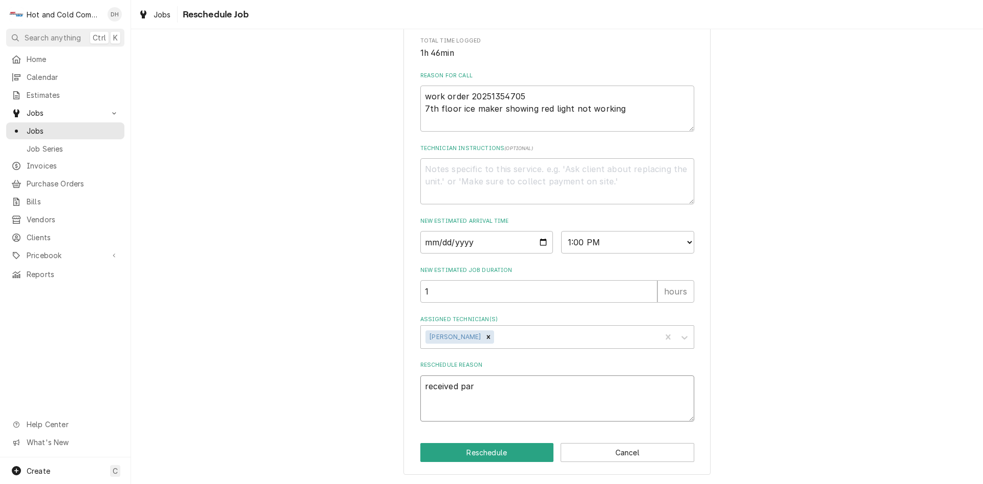
type textarea "x"
type textarea "received part"
type textarea "x"
type textarea "received parts"
drag, startPoint x: 511, startPoint y: 452, endPoint x: 581, endPoint y: 434, distance: 72.4
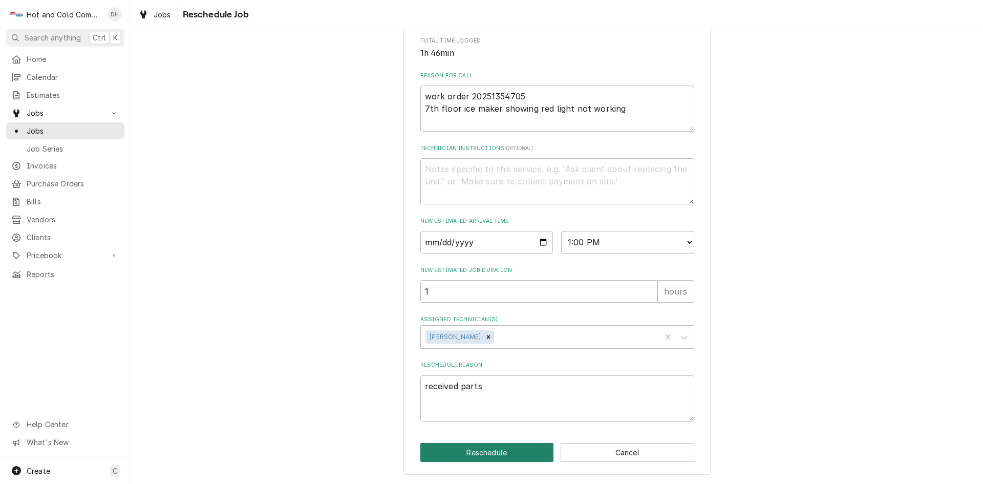
click at [512, 452] on button "Reschedule" at bounding box center [488, 452] width 134 height 19
type textarea "x"
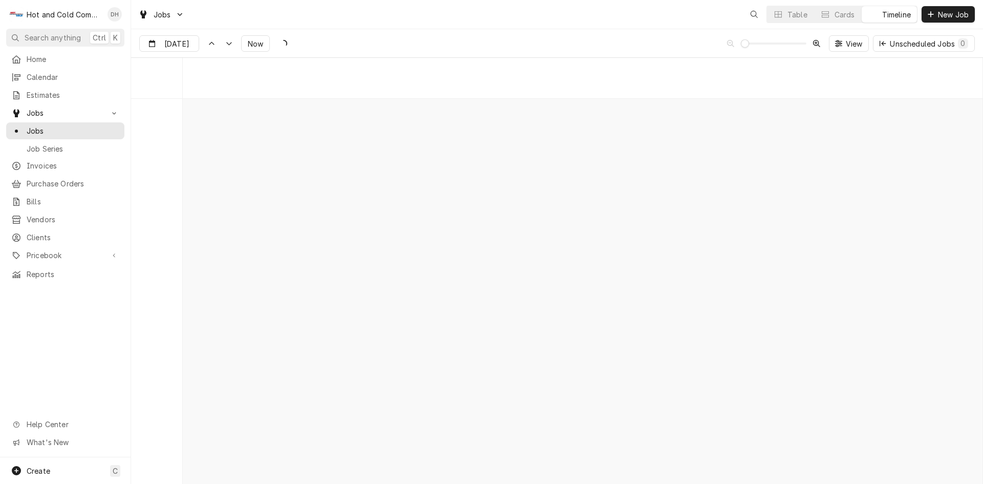
scroll to position [8015, 0]
